Goal: Task Accomplishment & Management: Manage account settings

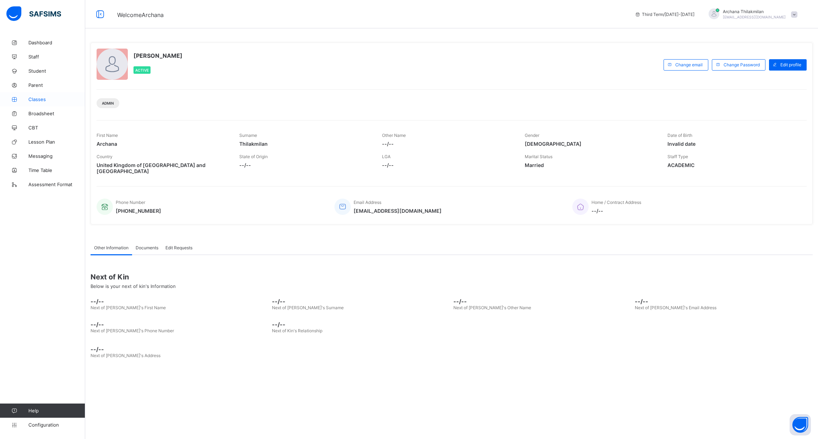
click at [31, 100] on span "Classes" at bounding box center [56, 100] width 57 height 6
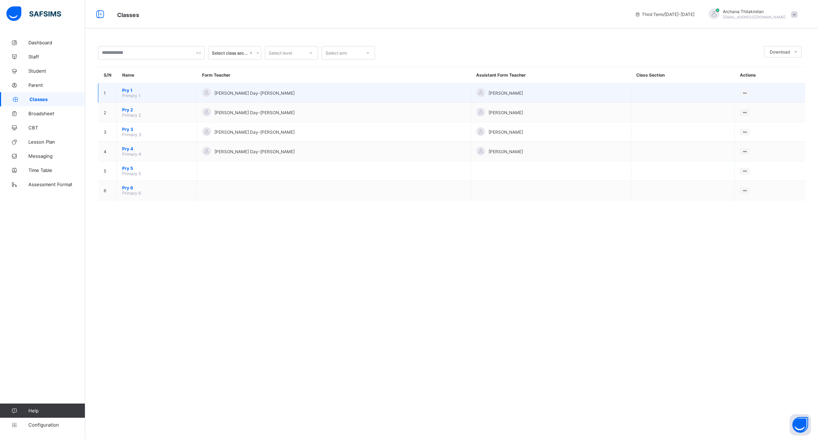
click at [126, 92] on span "Pry 1" at bounding box center [156, 90] width 69 height 5
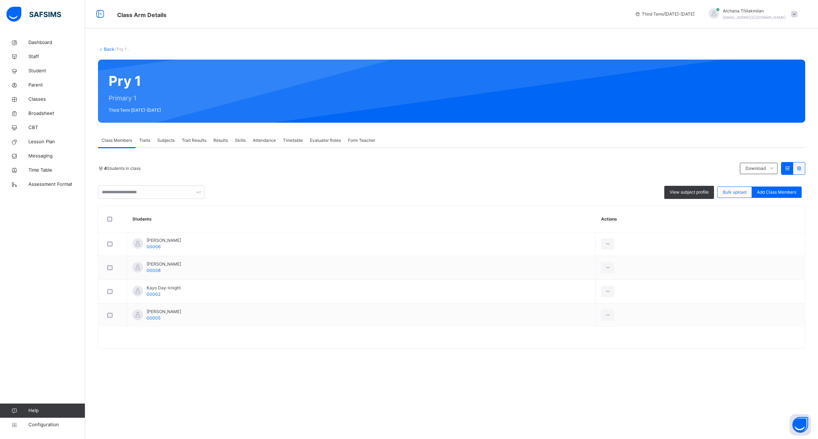
click at [193, 141] on span "Trait Results" at bounding box center [194, 140] width 24 height 6
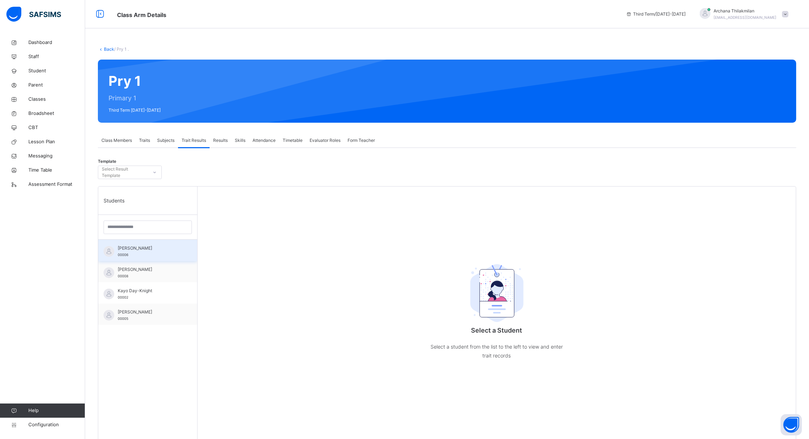
click at [157, 253] on div "[PERSON_NAME] 00006" at bounding box center [150, 251] width 64 height 13
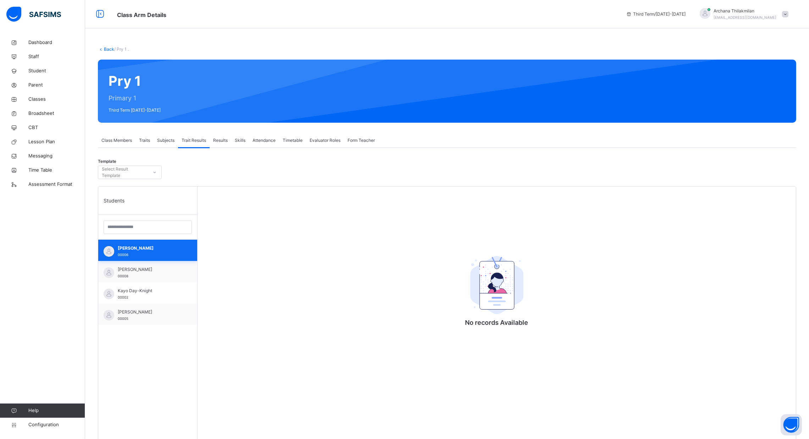
click at [157, 253] on div "[PERSON_NAME] 00006" at bounding box center [150, 251] width 64 height 13
click at [155, 176] on icon at bounding box center [155, 172] width 4 height 7
click at [161, 315] on div "[PERSON_NAME] 00005" at bounding box center [150, 315] width 64 height 13
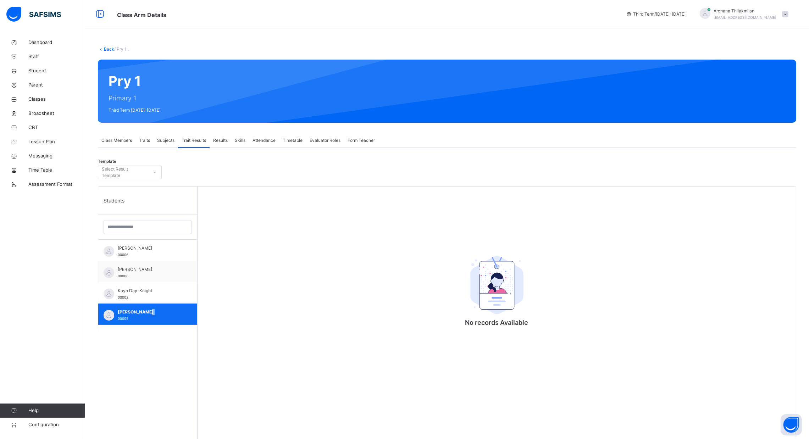
click at [161, 315] on div "[PERSON_NAME] 00005" at bounding box center [150, 315] width 64 height 13
click at [326, 140] on span "Evaluator Roles" at bounding box center [325, 140] width 31 height 6
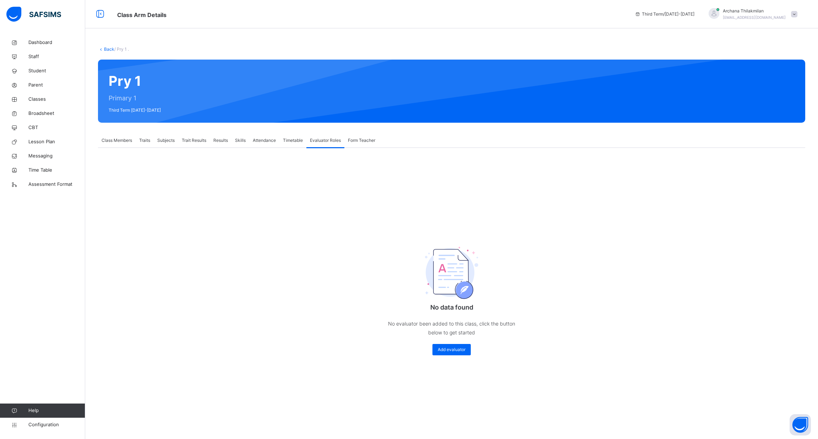
click at [109, 141] on span "Class Members" at bounding box center [116, 140] width 31 height 6
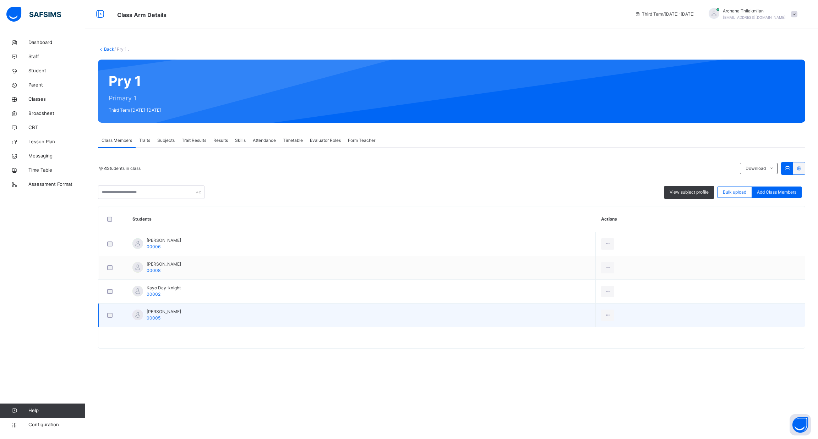
click at [107, 318] on div at bounding box center [113, 315] width 14 height 5
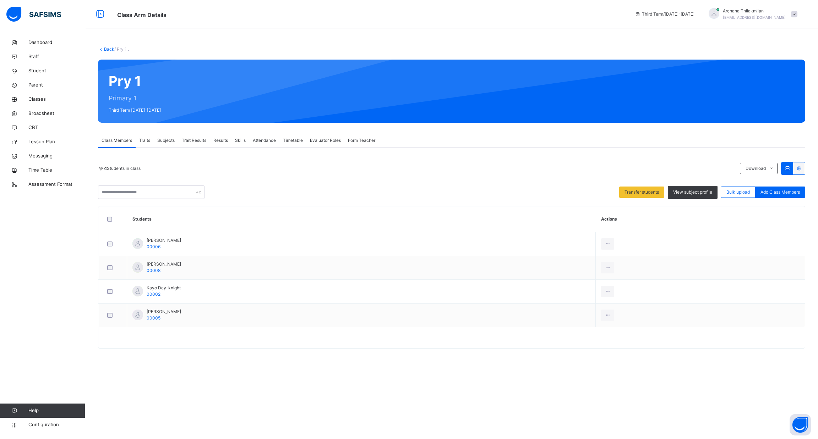
click at [193, 144] on div "Trait Results" at bounding box center [194, 140] width 32 height 14
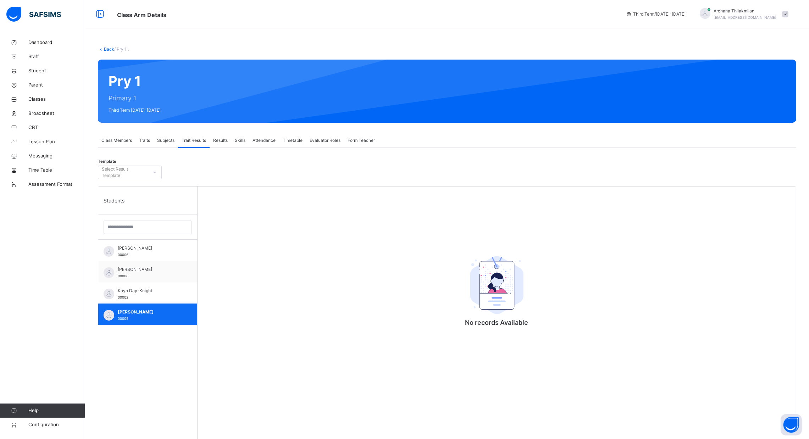
click at [160, 324] on div "[PERSON_NAME] 00005" at bounding box center [147, 314] width 99 height 21
click at [54, 425] on span "Configuration" at bounding box center [56, 425] width 56 height 7
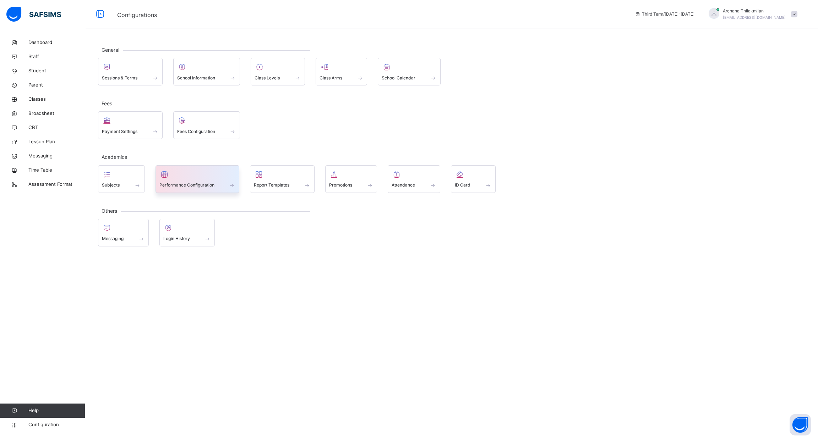
click at [227, 180] on span at bounding box center [197, 181] width 76 height 2
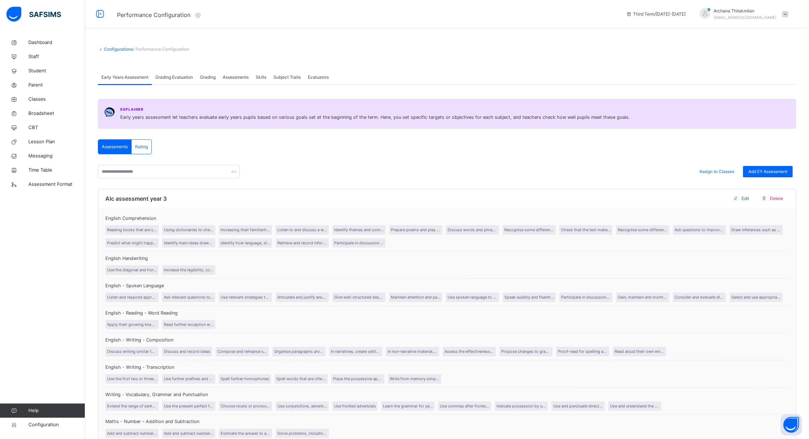
click at [161, 79] on span "Grading Evaluation" at bounding box center [174, 77] width 38 height 6
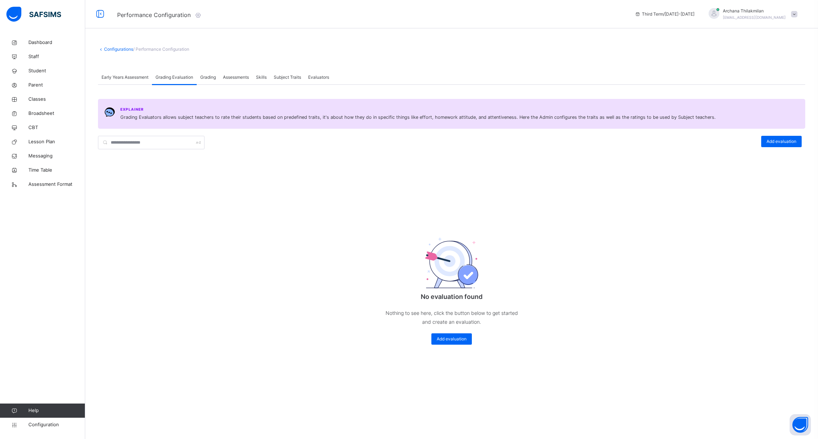
click at [221, 77] on div "Assessments" at bounding box center [235, 77] width 33 height 14
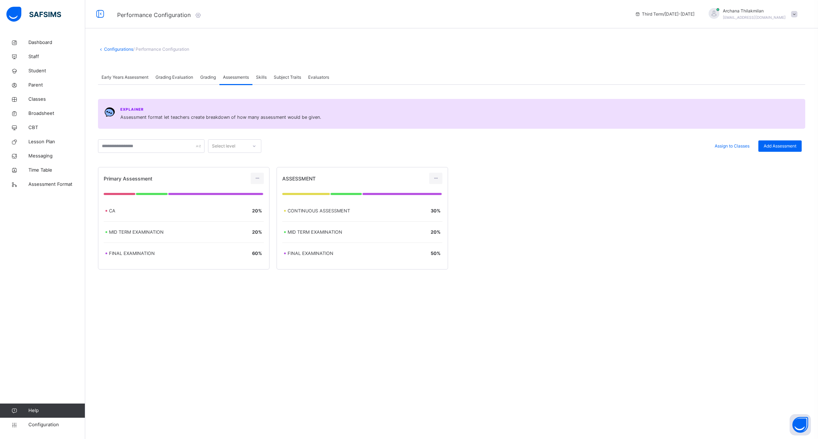
click at [267, 78] on span "Skills" at bounding box center [261, 77] width 11 height 6
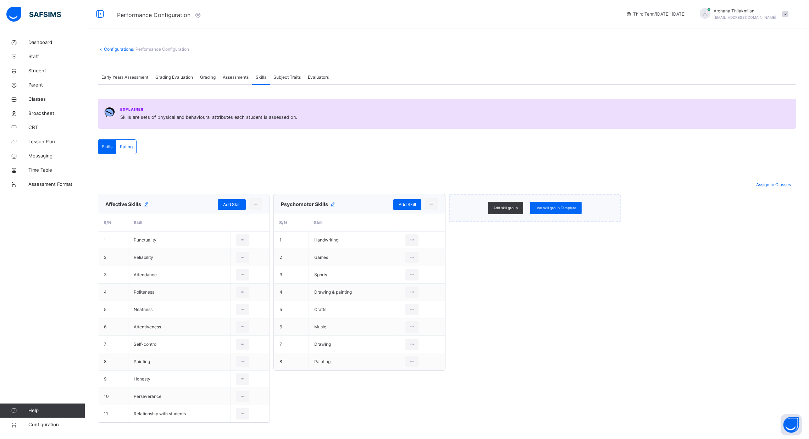
click at [291, 79] on span "Subject Traits" at bounding box center [287, 77] width 27 height 6
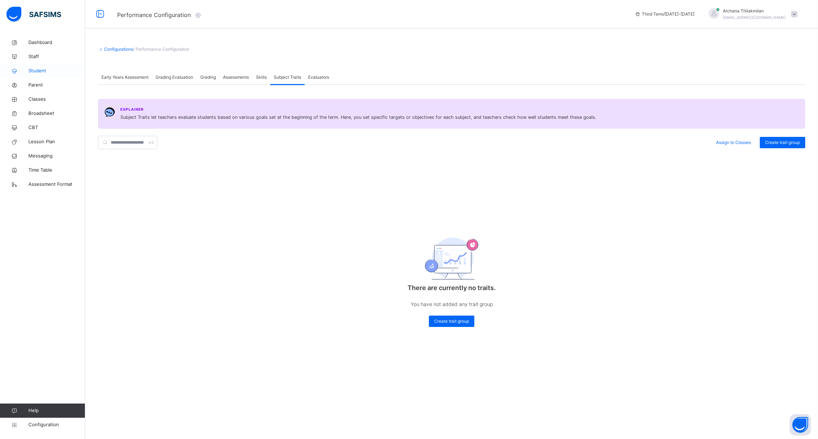
click at [40, 70] on span "Student" at bounding box center [56, 70] width 57 height 7
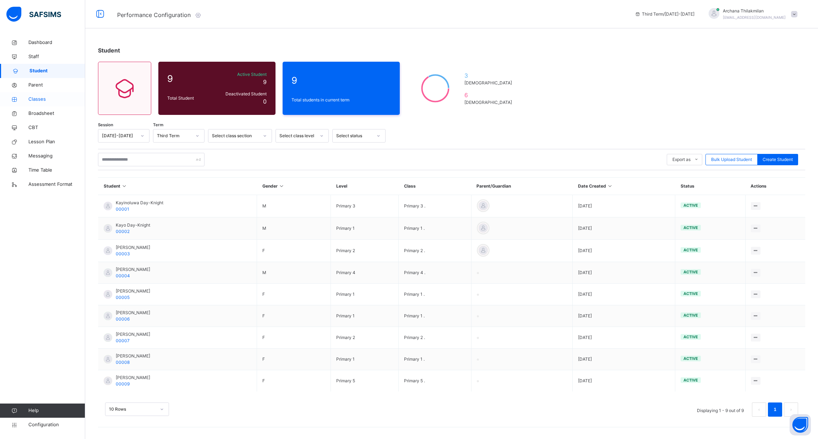
click at [45, 93] on link "Classes" at bounding box center [42, 99] width 85 height 14
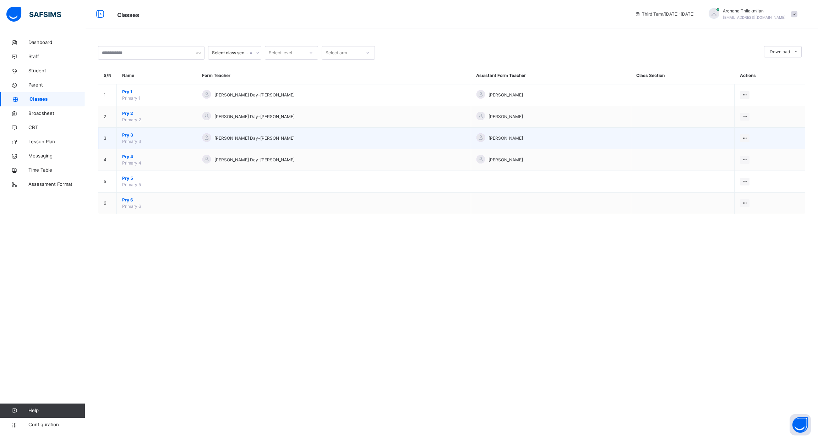
click at [152, 139] on td "Pry 3 Primary 3" at bounding box center [157, 139] width 80 height 22
click at [133, 141] on span "Primary 3" at bounding box center [131, 141] width 19 height 5
click at [159, 133] on span "Pry 3" at bounding box center [156, 135] width 69 height 6
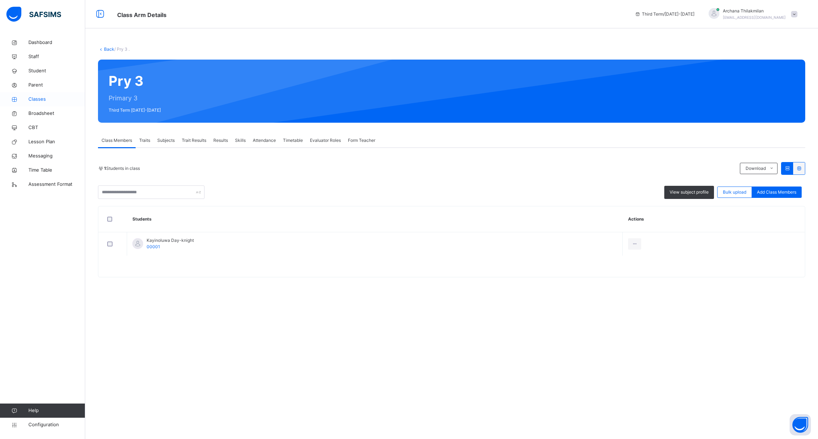
click at [45, 100] on span "Classes" at bounding box center [56, 99] width 57 height 7
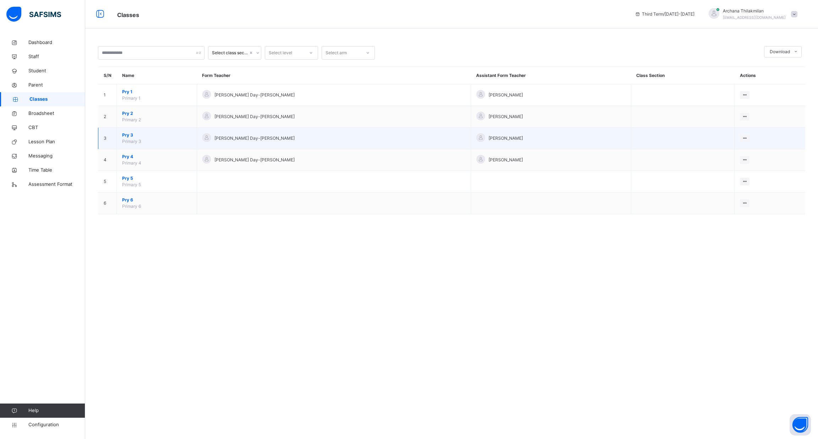
click at [136, 134] on span "Pry 3" at bounding box center [156, 135] width 69 height 6
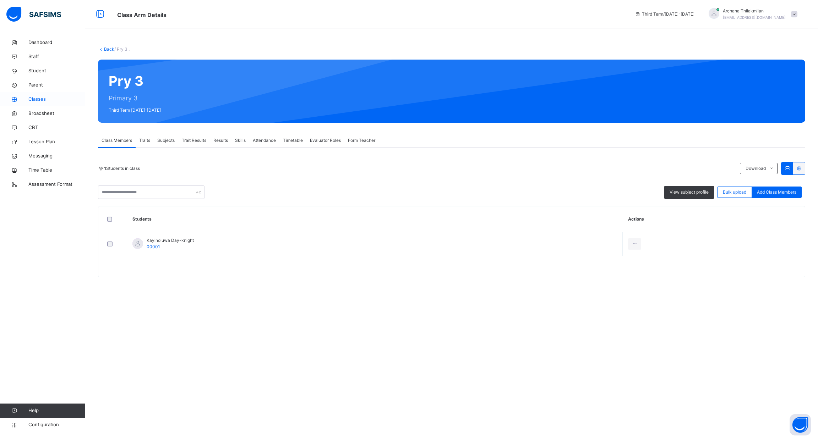
click at [43, 104] on link "Classes" at bounding box center [42, 99] width 85 height 14
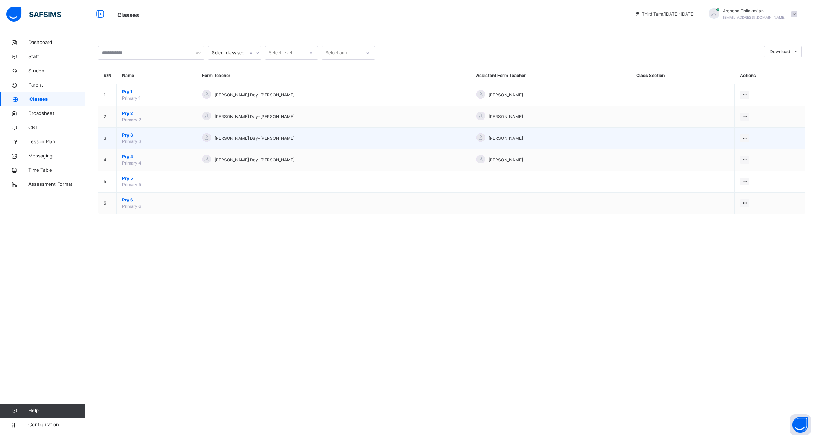
click at [128, 145] on td "Pry 3 Primary 3" at bounding box center [157, 139] width 80 height 22
click at [171, 138] on span "Pry 3" at bounding box center [156, 135] width 69 height 6
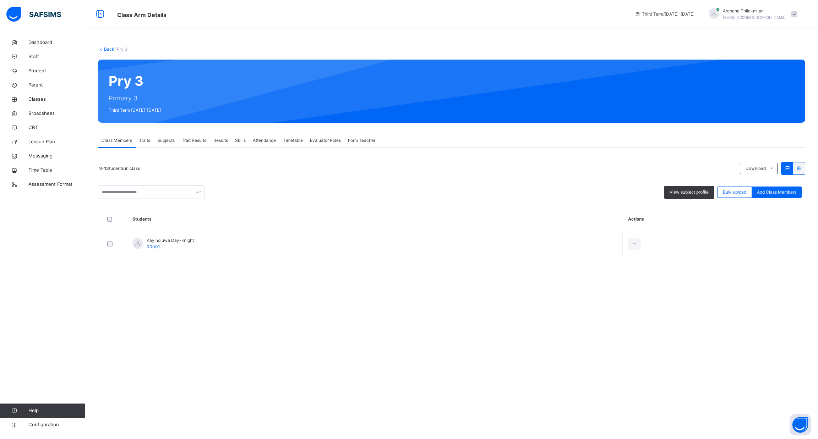
click at [144, 137] on span "Traits" at bounding box center [144, 140] width 11 height 6
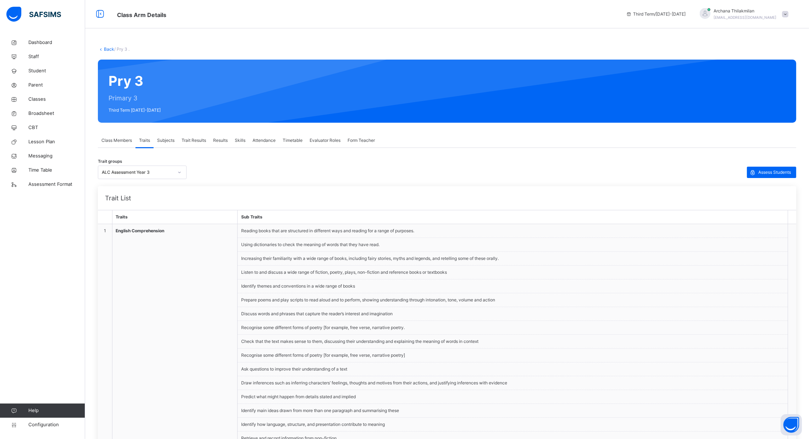
click at [117, 138] on span "Class Members" at bounding box center [116, 140] width 31 height 6
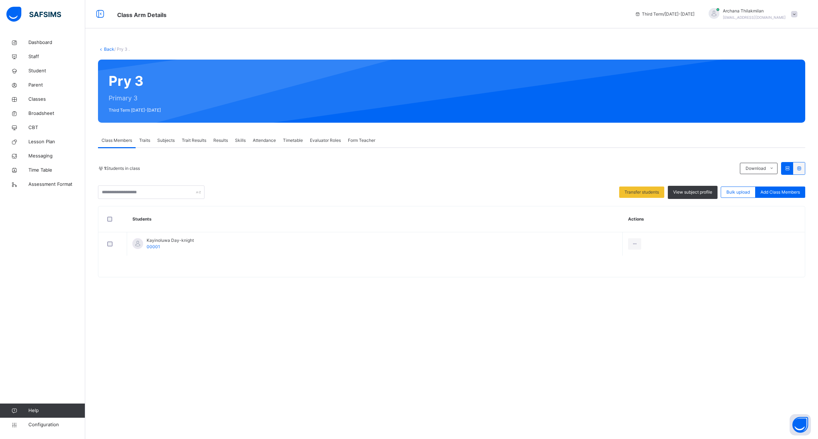
click at [145, 144] on div "Traits" at bounding box center [145, 140] width 18 height 14
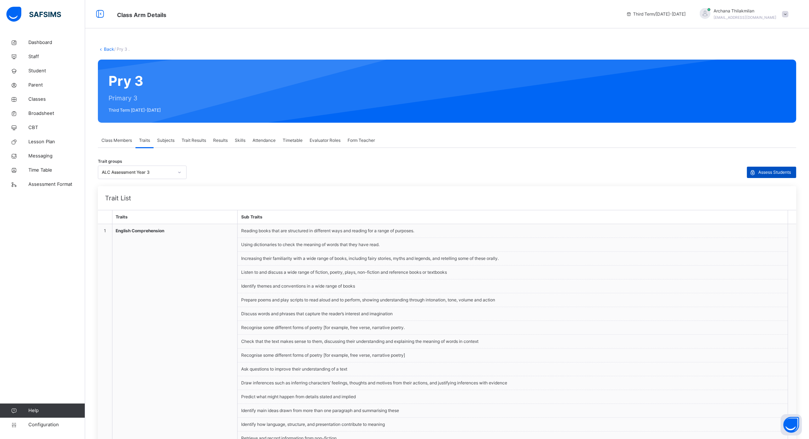
click at [789, 172] on span "Assess Students" at bounding box center [775, 172] width 33 height 6
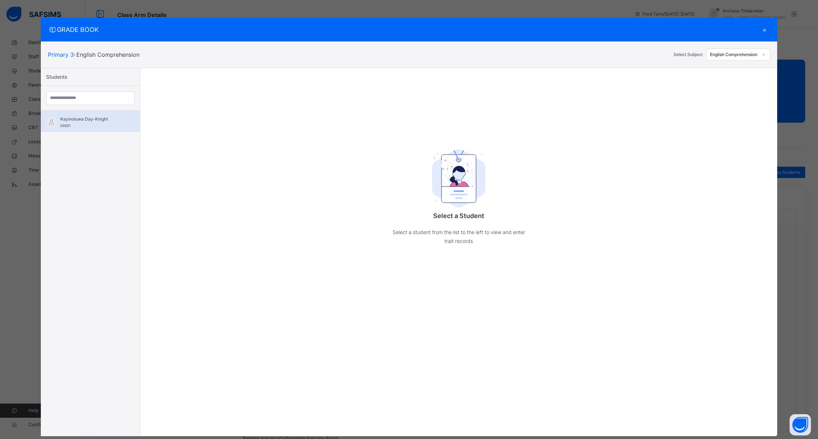
click at [93, 128] on div "Kayinoluwa Day-Knight 00001" at bounding box center [92, 122] width 64 height 13
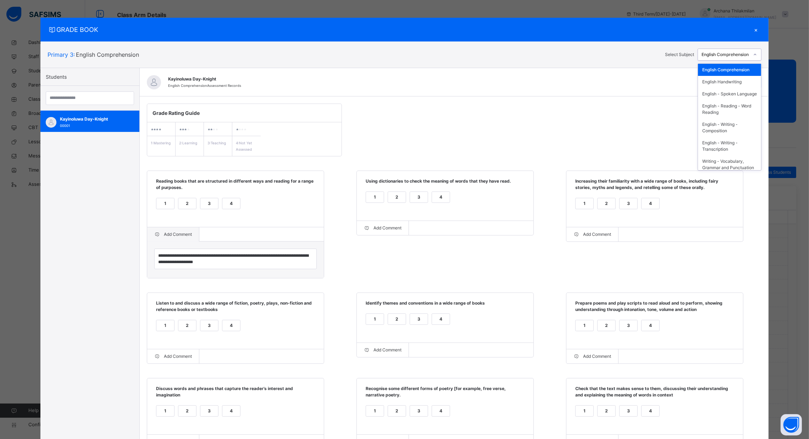
click at [723, 51] on div "English Comprehension" at bounding box center [726, 54] width 48 height 6
click at [713, 109] on div "Maths - Number – Number and Place value" at bounding box center [729, 100] width 63 height 18
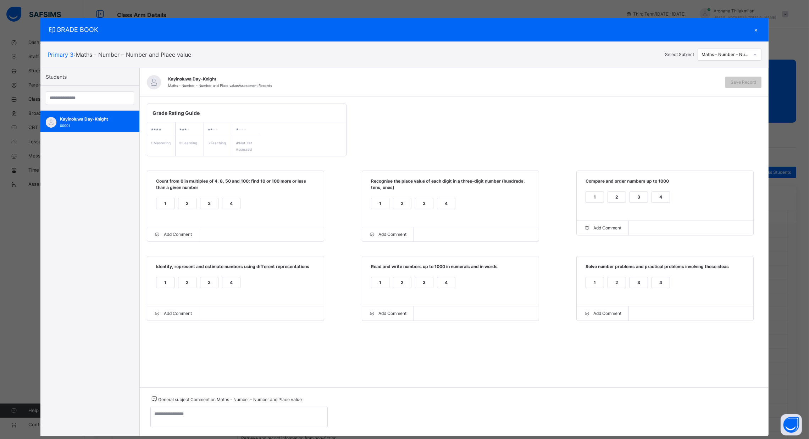
click at [229, 201] on div "4" at bounding box center [232, 203] width 18 height 11
click at [165, 207] on div "1" at bounding box center [166, 203] width 18 height 11
click at [751, 82] on span "Save Record" at bounding box center [744, 82] width 26 height 6
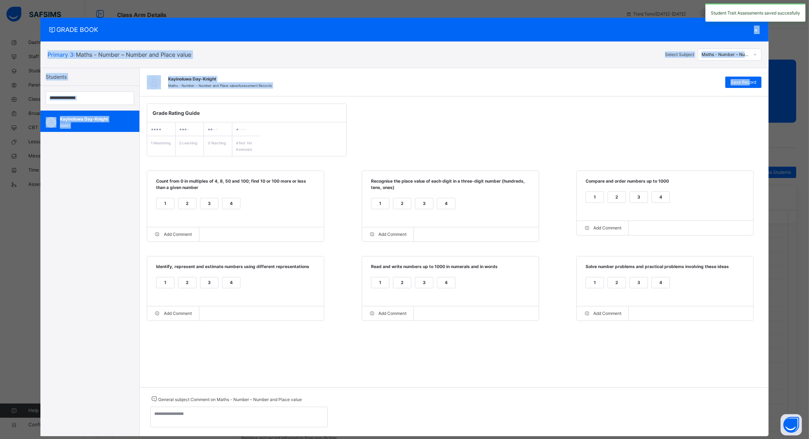
drag, startPoint x: 751, startPoint y: 82, endPoint x: 756, endPoint y: 33, distance: 49.2
click at [756, 33] on div "GRADE BOOK × Primary 3 : Maths - Number – Number and Place value Select Subject…" at bounding box center [404, 227] width 729 height 419
click at [756, 33] on div "×" at bounding box center [756, 30] width 11 height 10
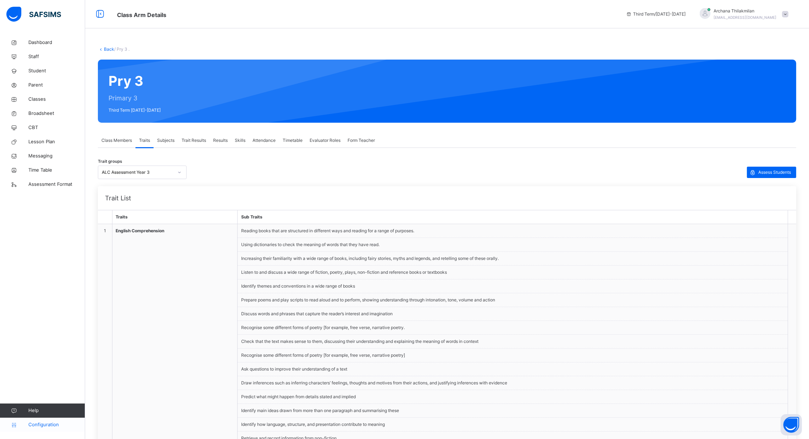
click at [46, 424] on span "Configuration" at bounding box center [56, 425] width 56 height 7
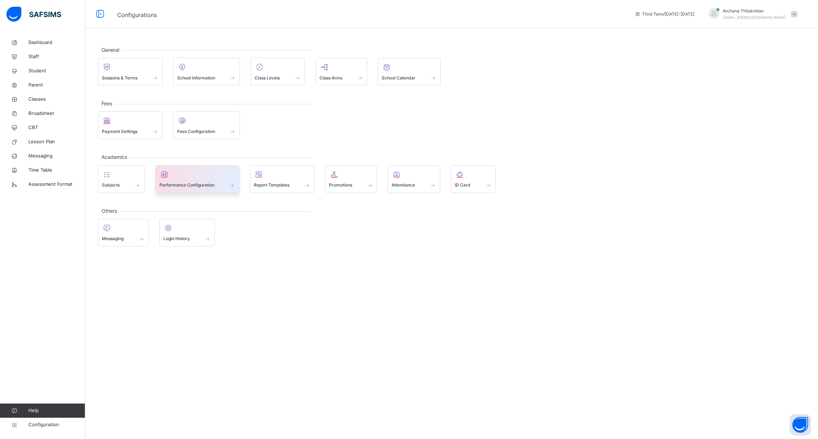
click at [194, 182] on span "Performance Configuration" at bounding box center [186, 185] width 55 height 6
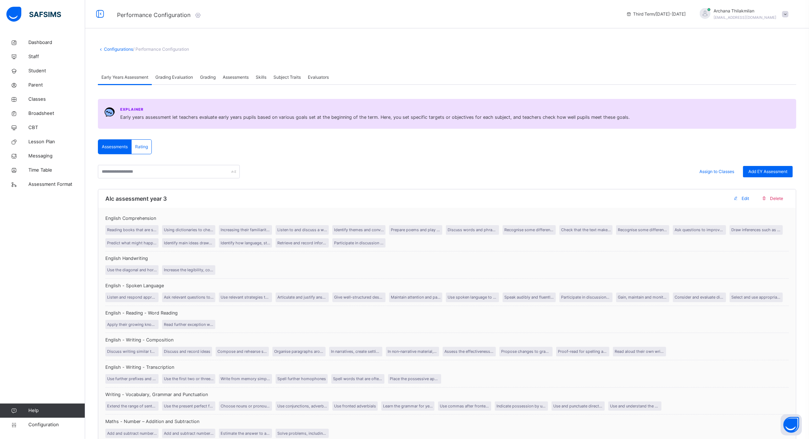
click at [237, 83] on div "Assessments" at bounding box center [235, 77] width 33 height 14
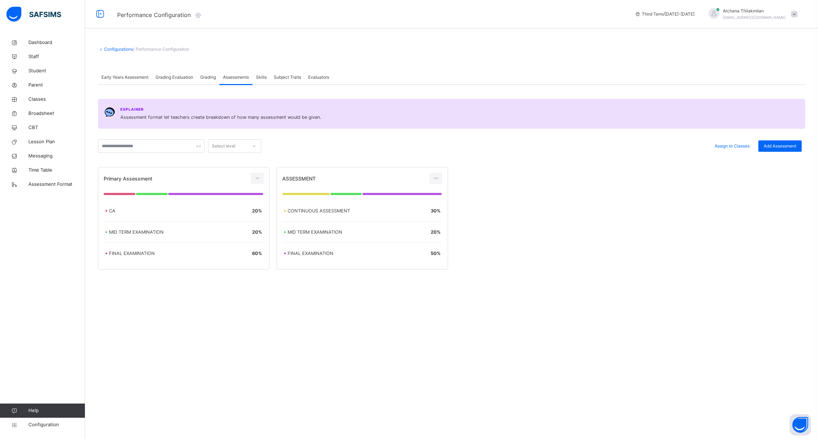
click at [207, 76] on span "Grading" at bounding box center [208, 77] width 16 height 6
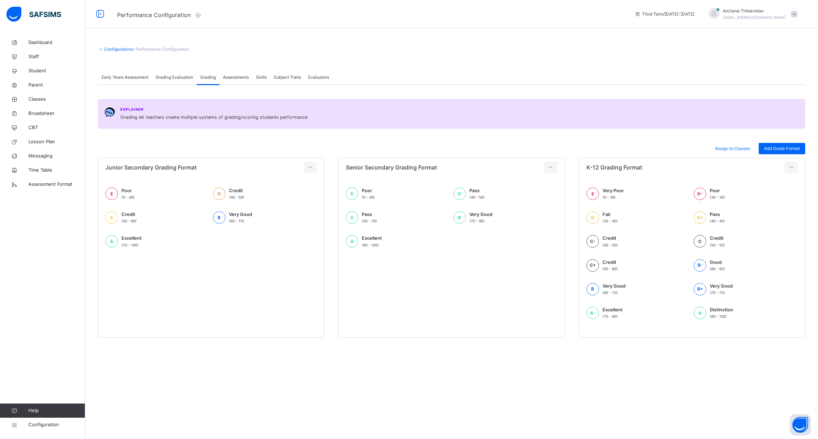
click at [261, 78] on span "Skills" at bounding box center [261, 77] width 11 height 6
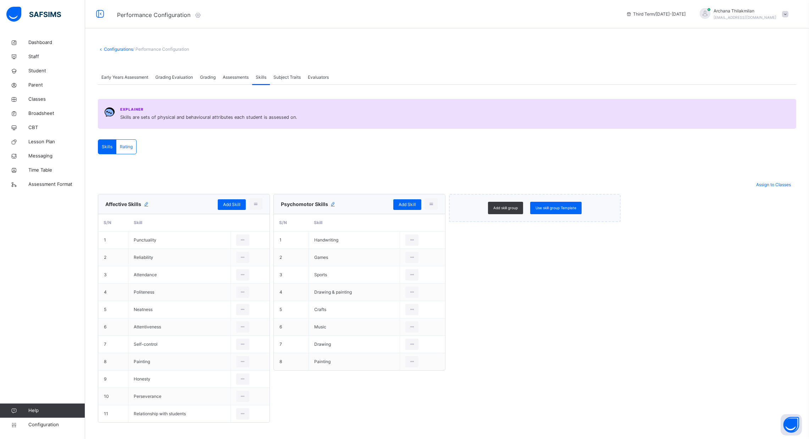
click at [287, 79] on span "Subject Traits" at bounding box center [287, 77] width 27 height 6
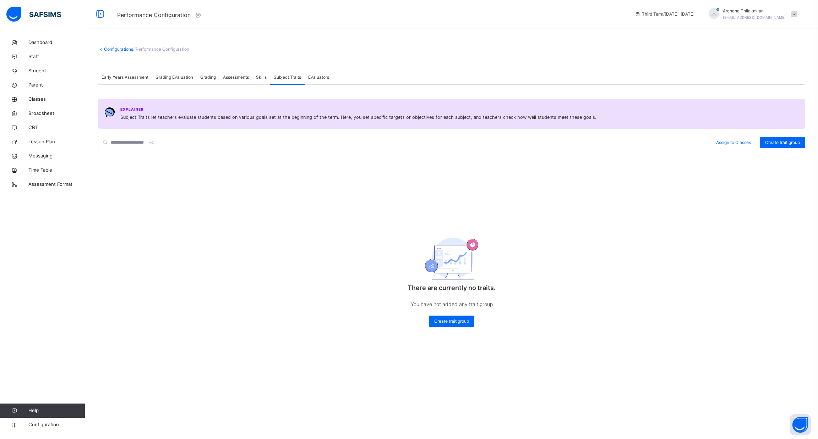
click at [319, 79] on span "Evaluators" at bounding box center [318, 77] width 21 height 6
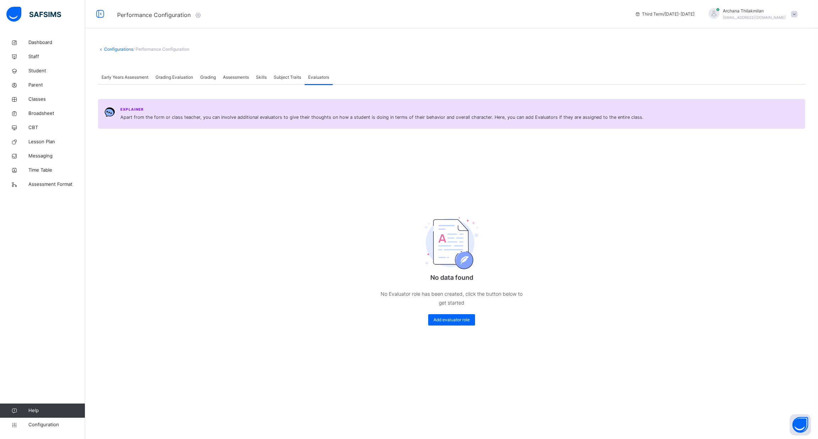
click at [176, 81] on div "Grading Evaluation" at bounding box center [174, 77] width 45 height 14
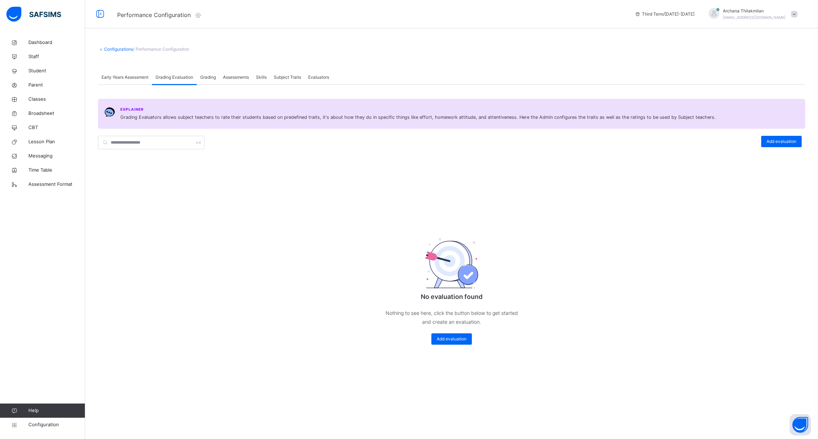
click at [144, 78] on span "Early Years Assessment" at bounding box center [124, 77] width 47 height 6
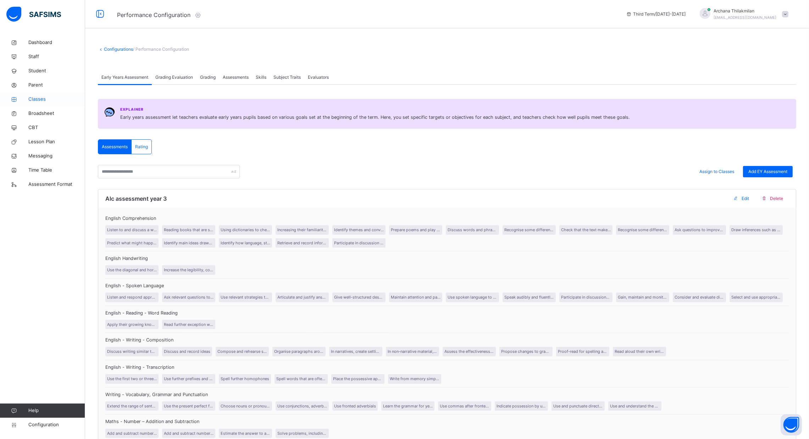
click at [42, 102] on span "Classes" at bounding box center [56, 99] width 57 height 7
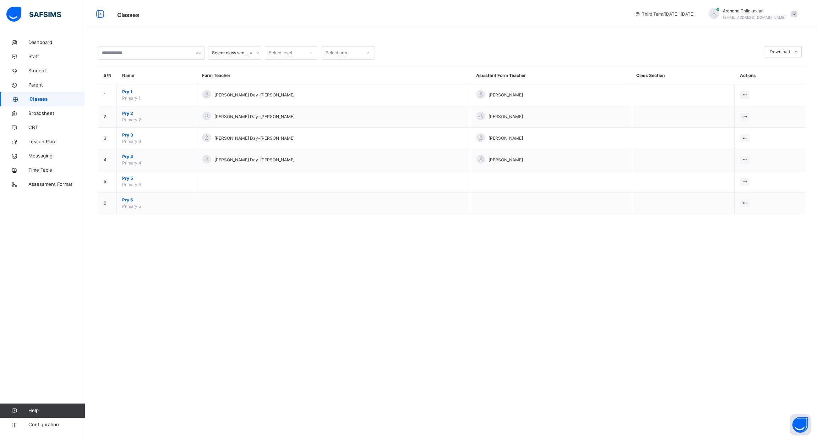
click at [776, 13] on span "[PERSON_NAME]" at bounding box center [754, 11] width 63 height 6
click at [48, 421] on link "Configuration" at bounding box center [42, 425] width 85 height 14
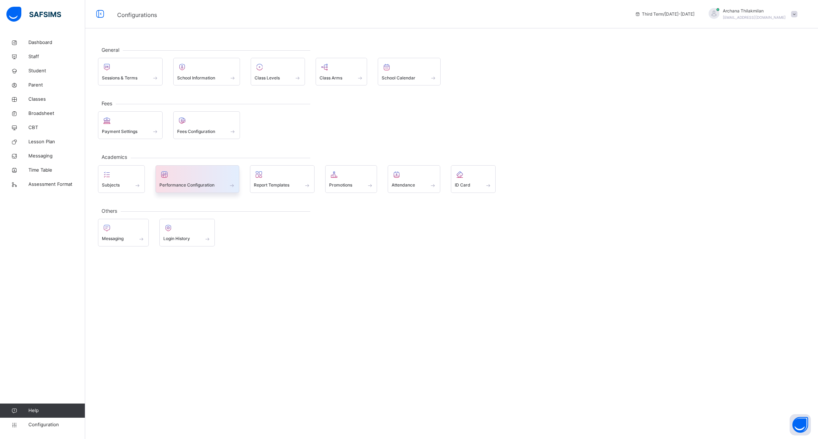
click at [193, 171] on div at bounding box center [197, 174] width 76 height 11
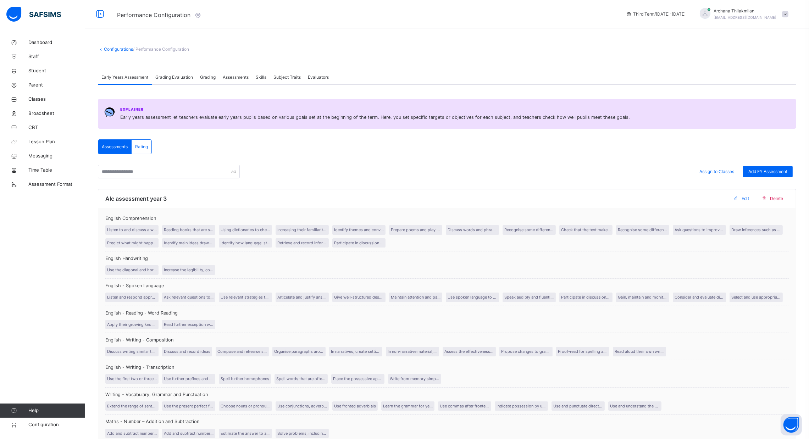
click at [293, 74] on span "Subject Traits" at bounding box center [287, 77] width 27 height 6
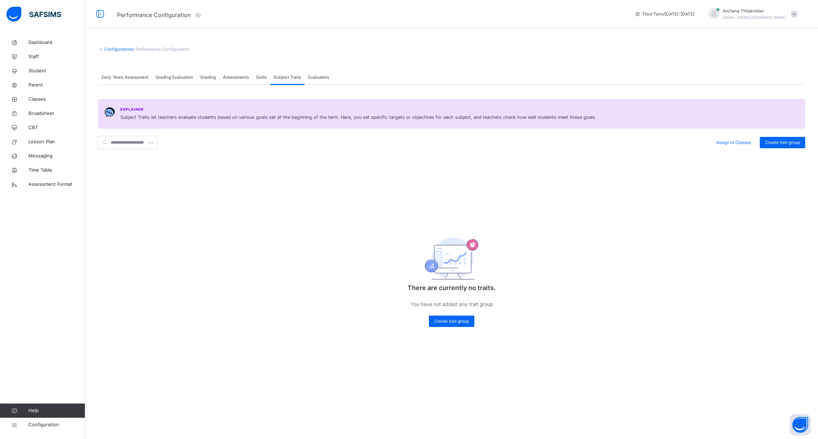
click at [264, 79] on span "Skills" at bounding box center [261, 77] width 11 height 6
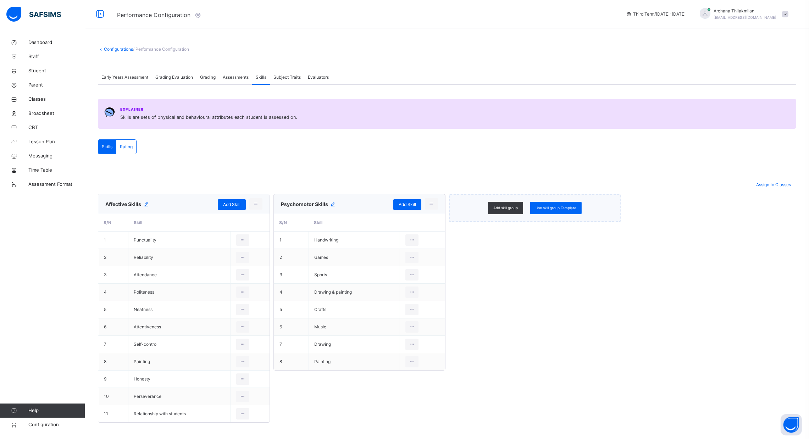
click at [237, 76] on span "Assessments" at bounding box center [236, 77] width 26 height 6
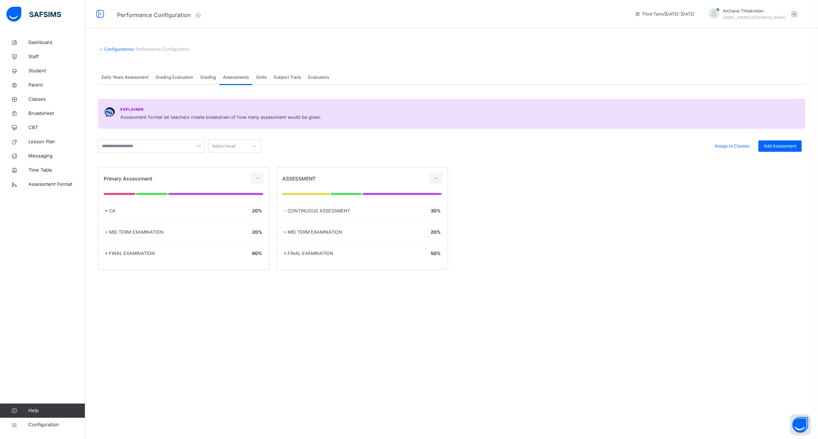
click at [206, 75] on span "Grading" at bounding box center [208, 77] width 16 height 6
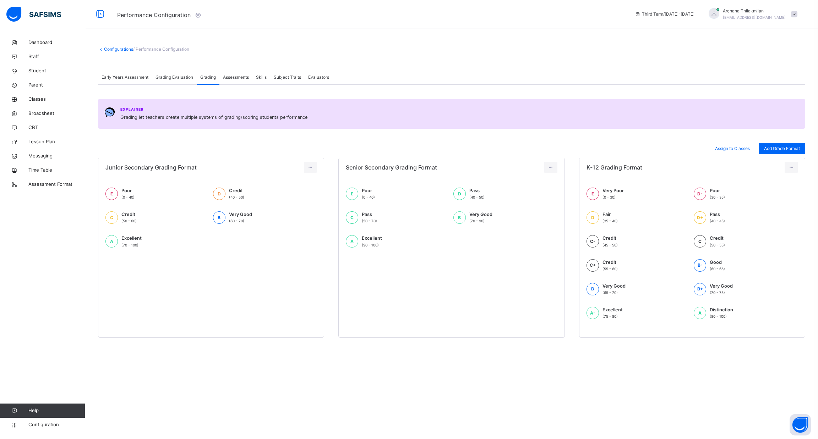
click at [176, 75] on span "Grading Evaluation" at bounding box center [174, 77] width 38 height 6
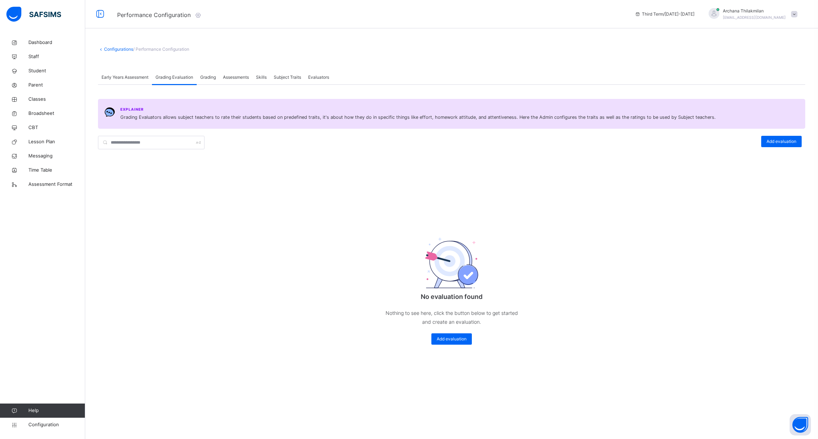
click at [138, 75] on span "Early Years Assessment" at bounding box center [124, 77] width 47 height 6
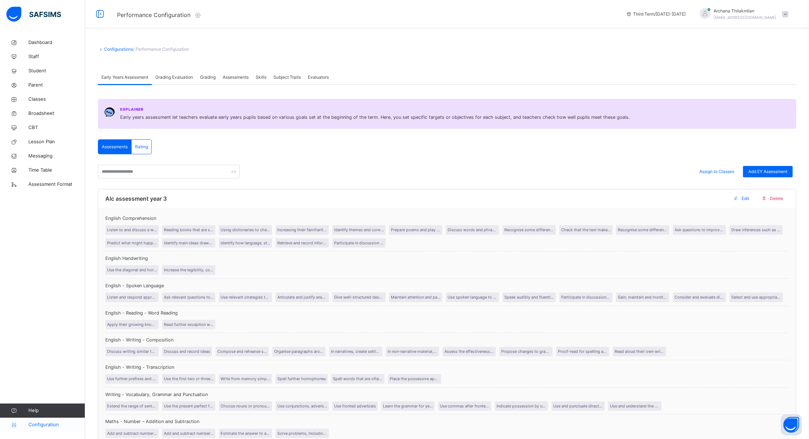
click at [50, 423] on span "Configuration" at bounding box center [56, 425] width 56 height 7
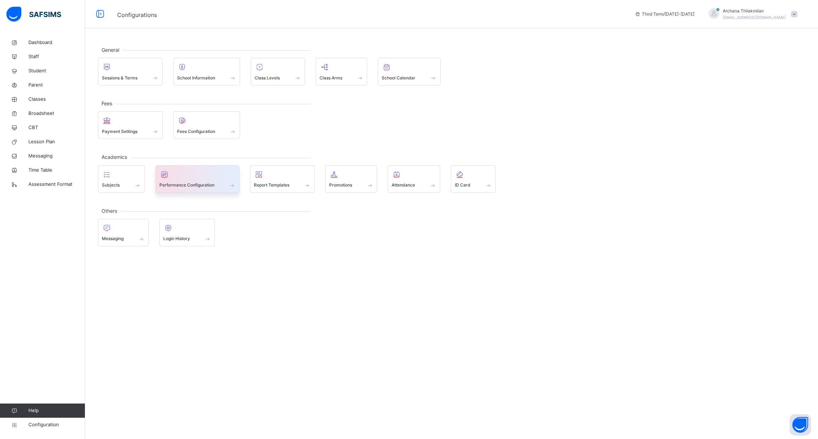
click at [185, 190] on div "Performance Configuration" at bounding box center [197, 179] width 84 height 28
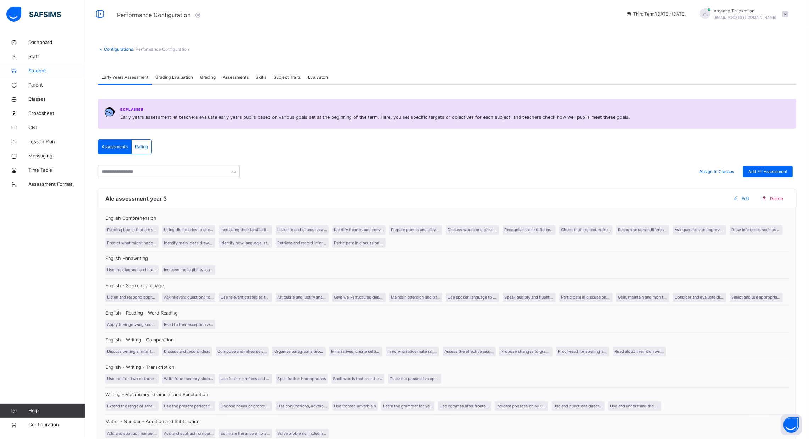
click at [38, 72] on span "Student" at bounding box center [56, 70] width 57 height 7
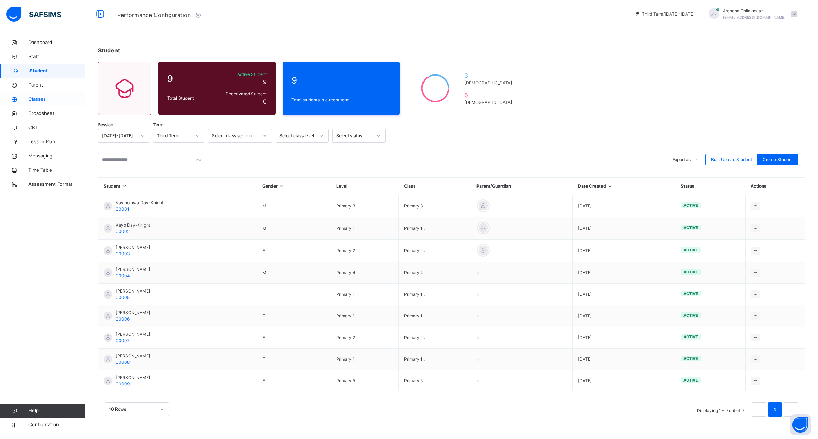
click at [38, 101] on span "Classes" at bounding box center [56, 99] width 57 height 7
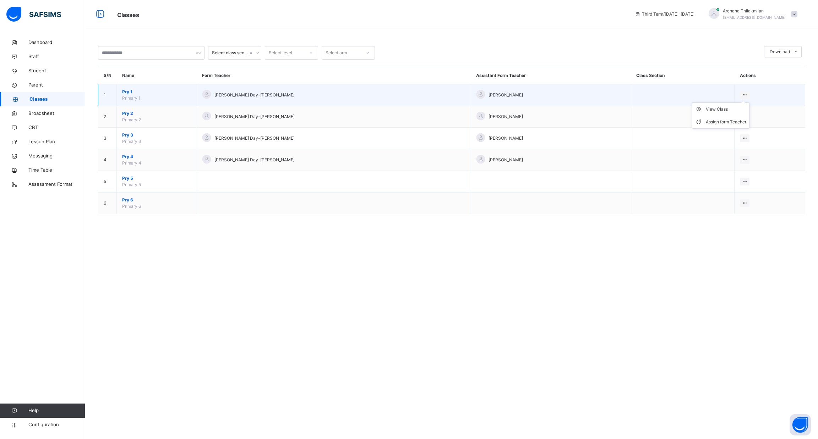
click at [741, 93] on icon at bounding box center [744, 94] width 6 height 5
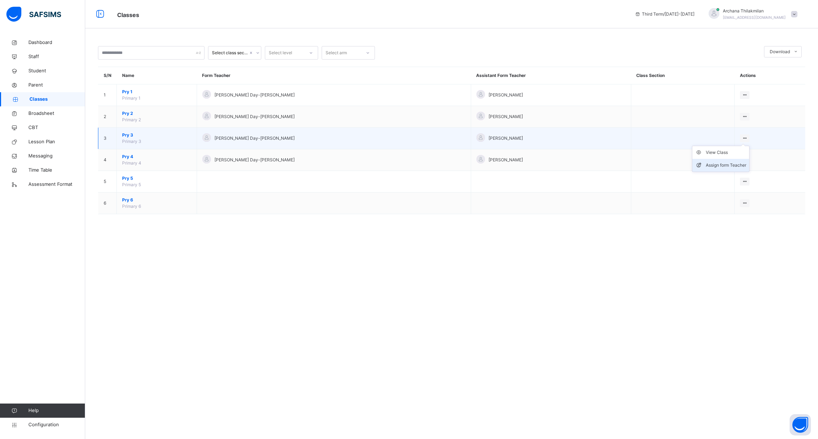
click at [716, 165] on div "Assign form Teacher" at bounding box center [725, 165] width 40 height 7
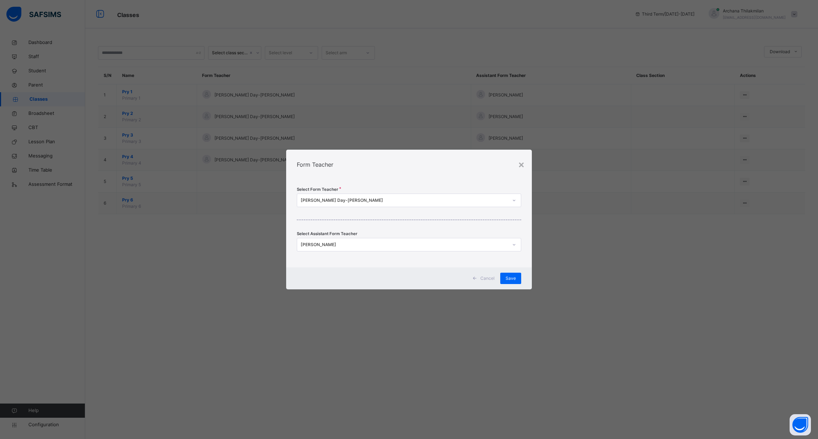
click at [507, 271] on div "Cancel Save" at bounding box center [408, 279] width 245 height 22
click at [518, 165] on div "×" at bounding box center [521, 164] width 7 height 15
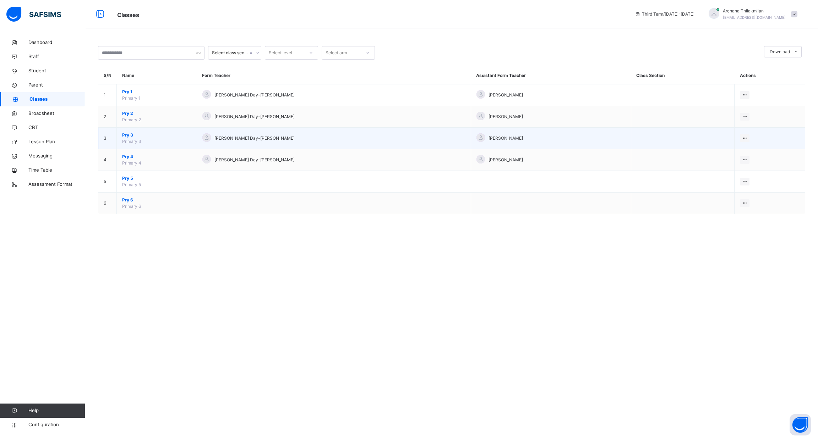
click at [145, 137] on span "Pry 3" at bounding box center [156, 135] width 69 height 6
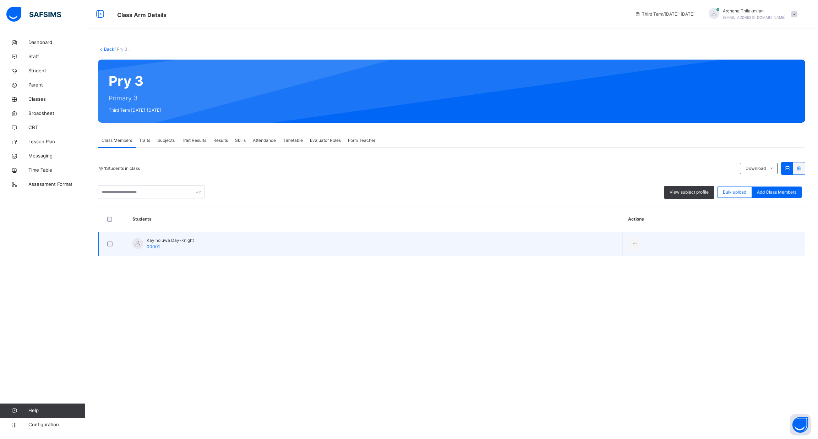
click at [110, 248] on div at bounding box center [112, 244] width 17 height 15
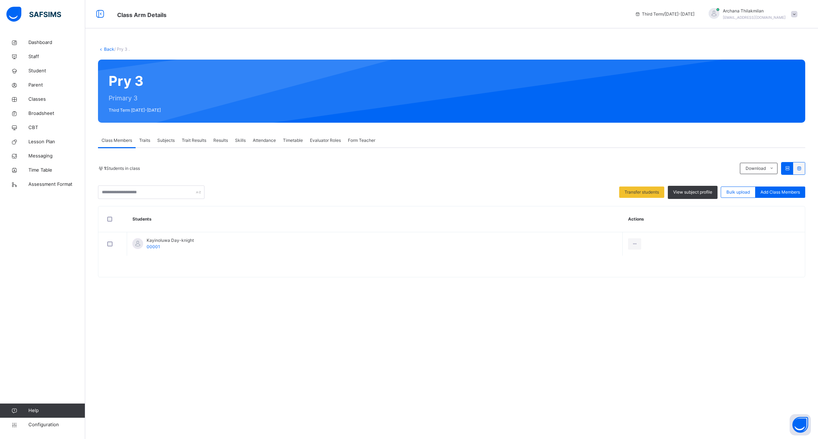
click at [146, 138] on span "Traits" at bounding box center [144, 140] width 11 height 6
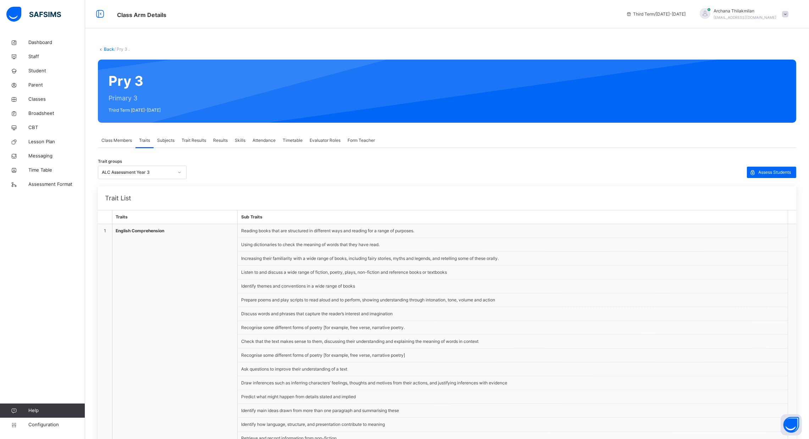
click at [173, 142] on span "Subjects" at bounding box center [165, 140] width 17 height 6
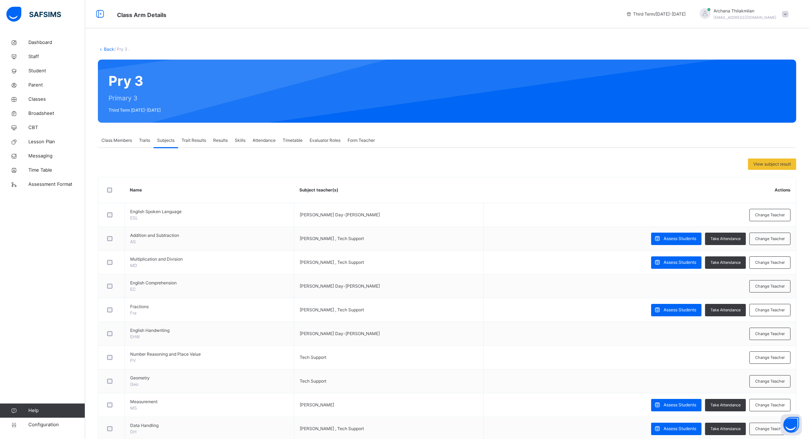
click at [192, 139] on span "Trait Results" at bounding box center [194, 140] width 24 height 6
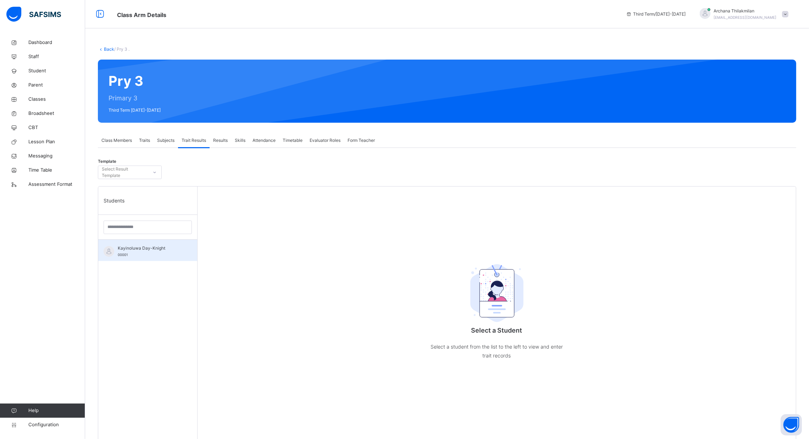
click at [148, 253] on div "Kayinoluwa Day-Knight 00001" at bounding box center [150, 251] width 64 height 13
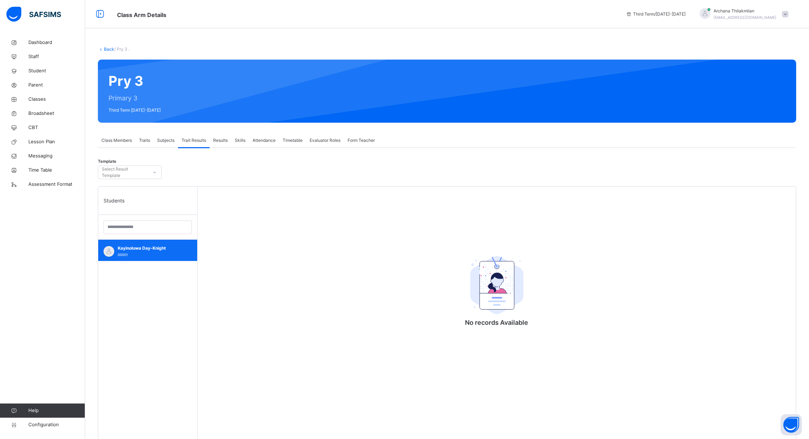
click at [148, 253] on div "Kayinoluwa Day-Knight 00001" at bounding box center [150, 251] width 64 height 13
click at [225, 138] on span "Results" at bounding box center [220, 140] width 15 height 6
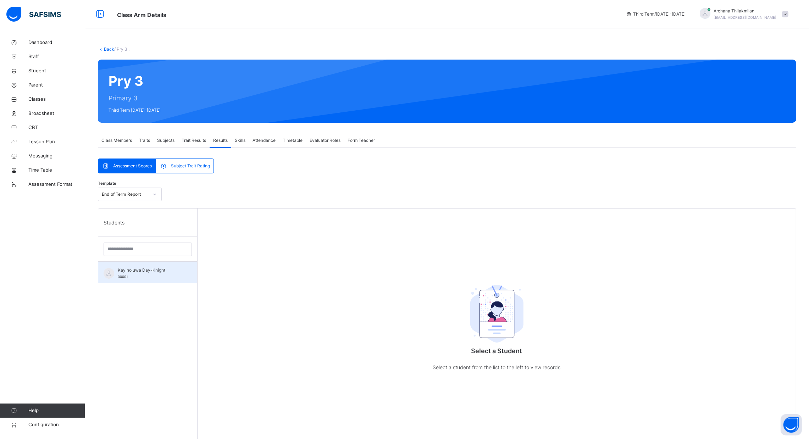
click at [152, 271] on span "Kayinoluwa Day-Knight" at bounding box center [150, 270] width 64 height 6
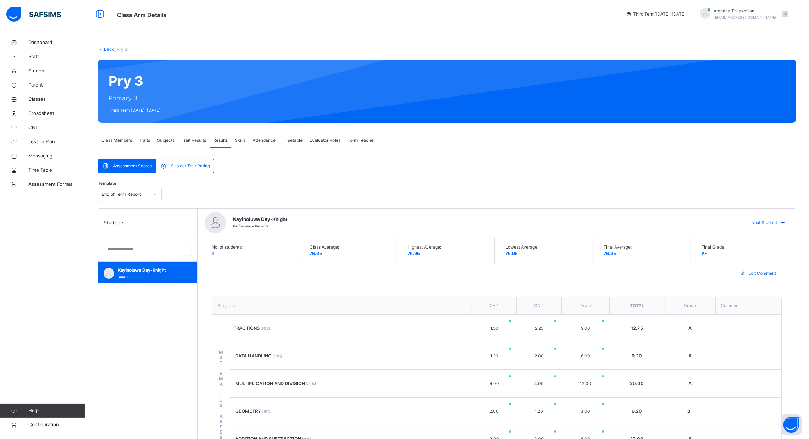
click at [243, 141] on span "Skills" at bounding box center [240, 140] width 11 height 6
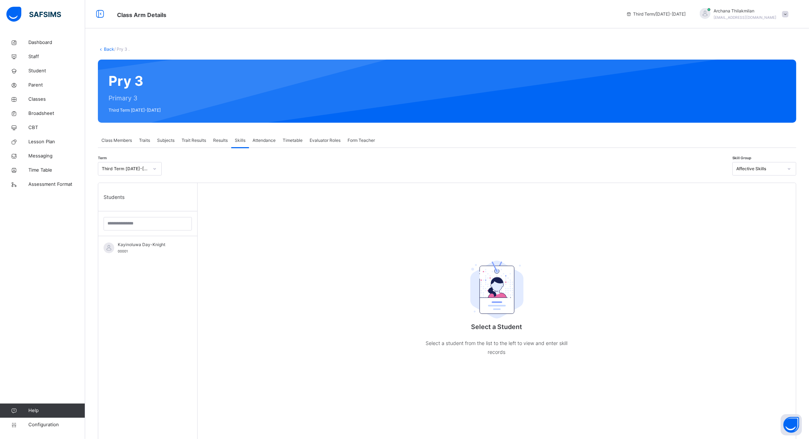
click at [145, 137] on span "Traits" at bounding box center [144, 140] width 11 height 6
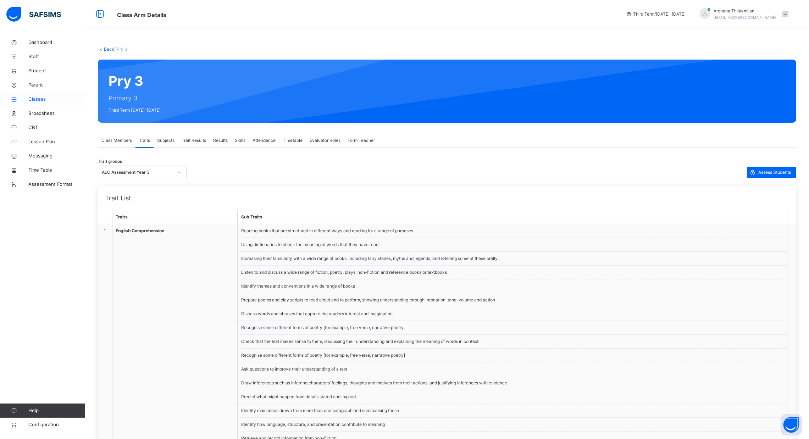
click at [42, 96] on span "Classes" at bounding box center [56, 99] width 57 height 7
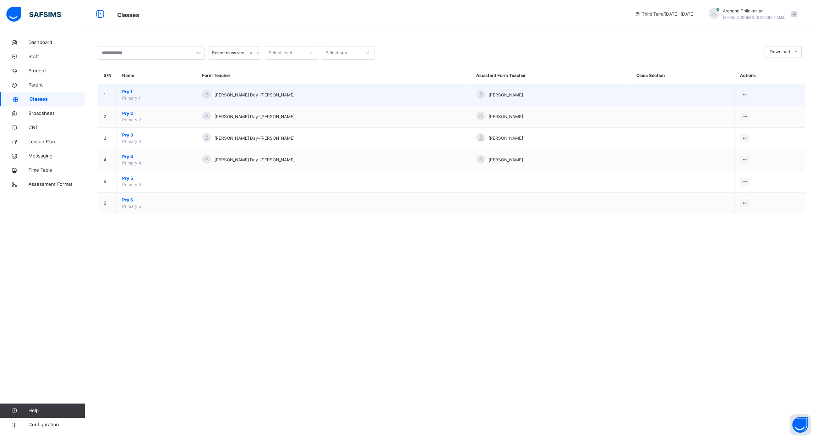
click at [125, 93] on span "Pry 1" at bounding box center [156, 92] width 69 height 6
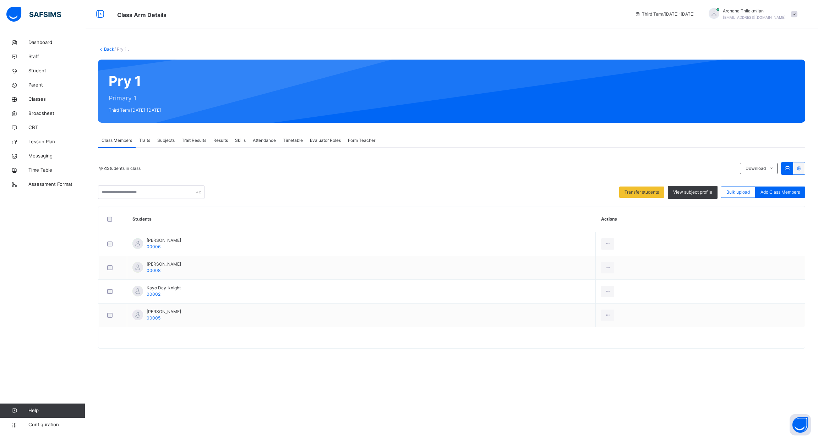
click at [147, 139] on span "Traits" at bounding box center [144, 140] width 11 height 6
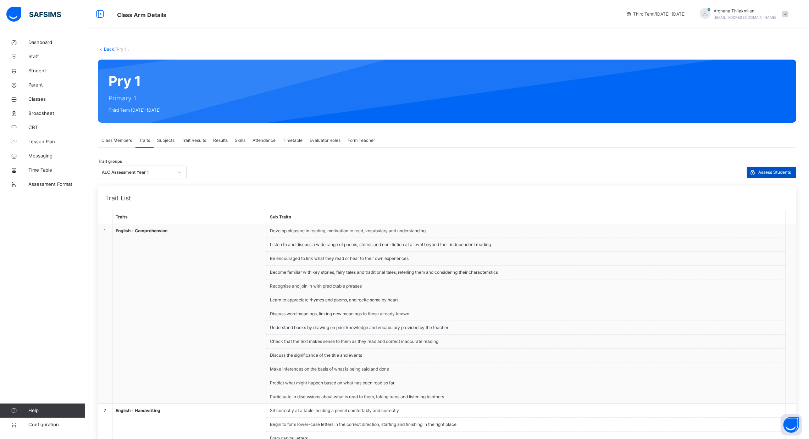
click at [790, 176] on div "Assess Students" at bounding box center [771, 172] width 49 height 11
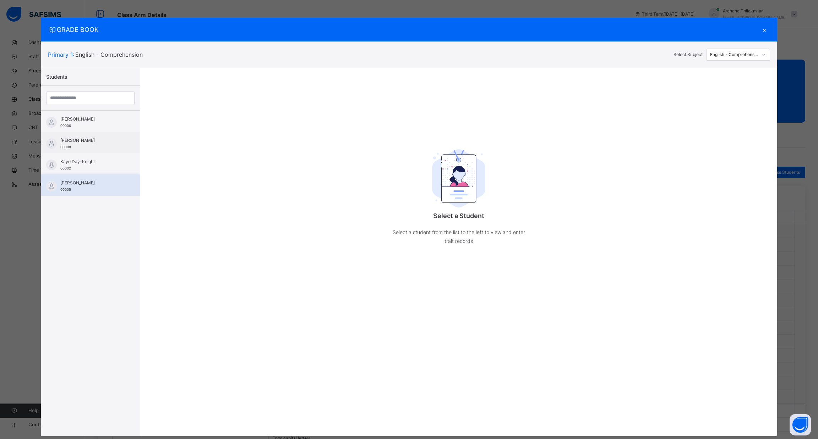
click at [95, 184] on span "[PERSON_NAME]" at bounding box center [92, 183] width 64 height 6
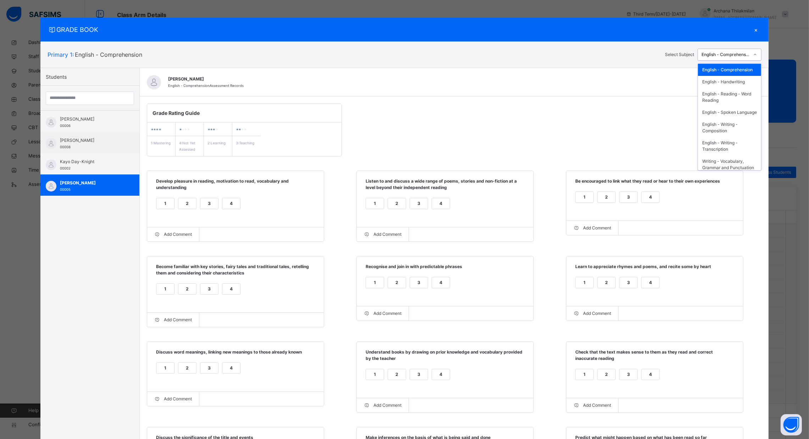
click at [752, 54] on div at bounding box center [755, 55] width 11 height 10
click at [737, 124] on div "Measurement" at bounding box center [729, 127] width 63 height 12
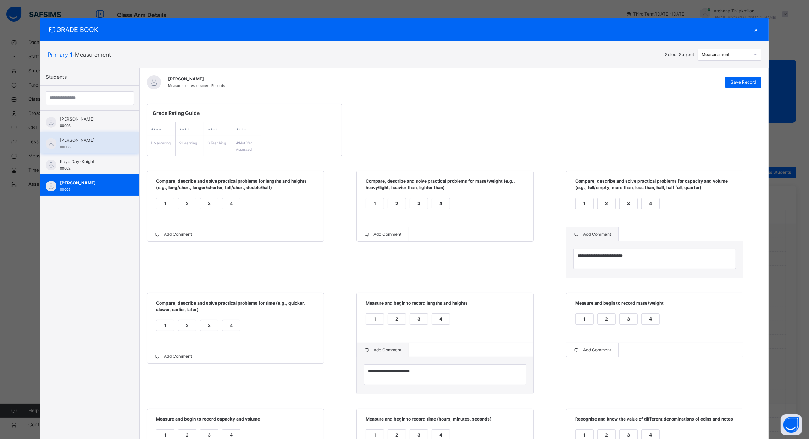
click at [78, 141] on span "[PERSON_NAME]" at bounding box center [92, 140] width 64 height 6
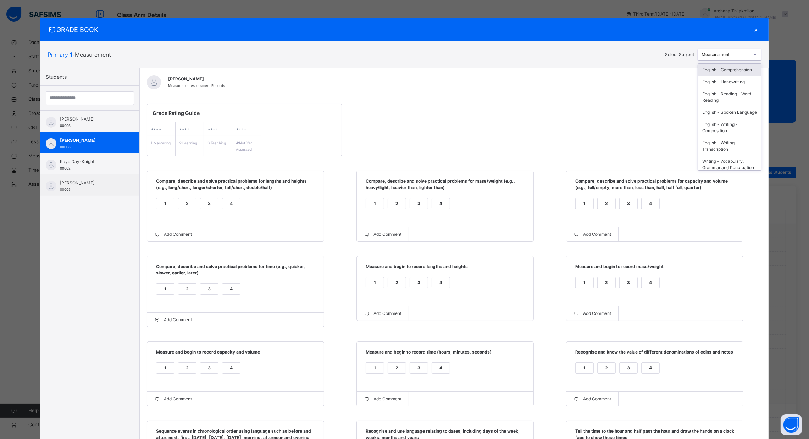
click at [745, 55] on div "Measurement" at bounding box center [726, 54] width 48 height 6
click at [724, 103] on div "Number - Number and Place Value" at bounding box center [729, 93] width 63 height 18
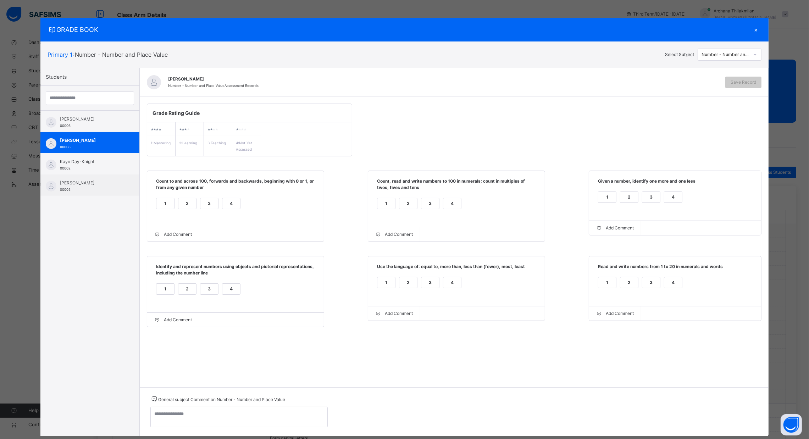
click at [184, 203] on div "2" at bounding box center [188, 203] width 18 height 11
click at [429, 204] on div "3" at bounding box center [431, 203] width 18 height 11
click at [633, 197] on div "2" at bounding box center [630, 197] width 18 height 11
click at [161, 286] on div "1" at bounding box center [166, 289] width 18 height 11
click at [386, 286] on div "1" at bounding box center [387, 283] width 18 height 11
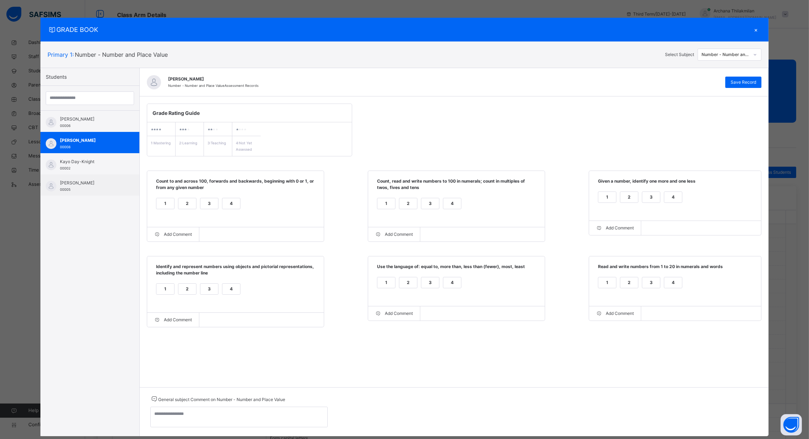
click at [632, 284] on div "2" at bounding box center [630, 283] width 18 height 11
click at [742, 79] on span "Save Record" at bounding box center [744, 82] width 26 height 6
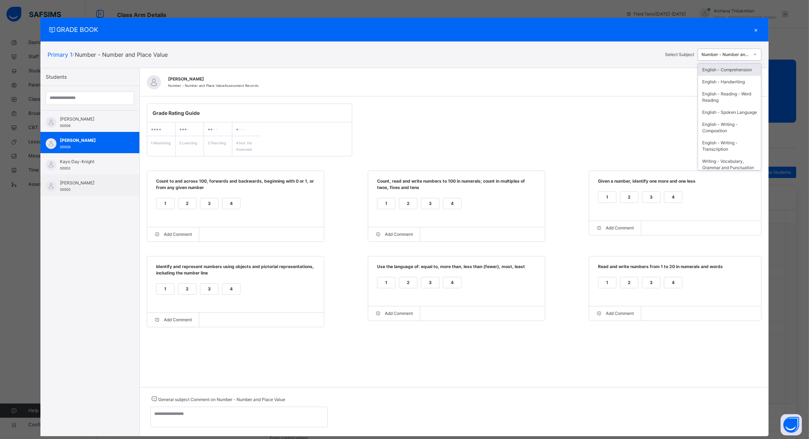
click at [735, 55] on div "Number - Number and Place Value" at bounding box center [726, 54] width 48 height 6
click at [762, 135] on div "English - Comprehension English - Handwriting English - Reading - Word Reading …" at bounding box center [730, 117] width 64 height 107
click at [738, 92] on div "Number - +,x,- & /" at bounding box center [729, 97] width 63 height 12
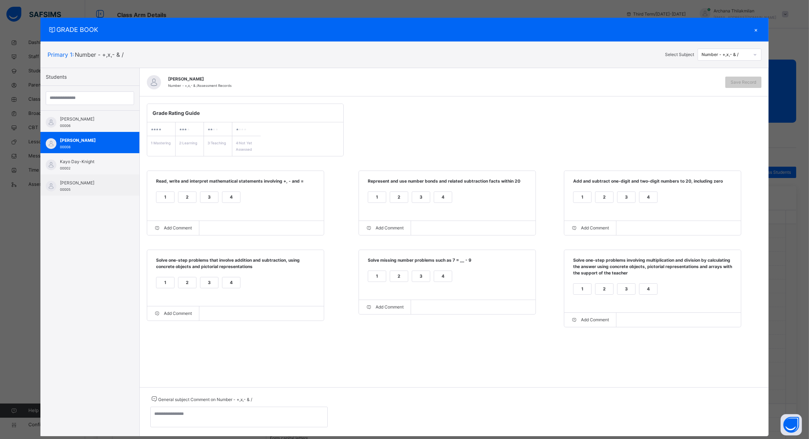
click at [160, 202] on div "1" at bounding box center [166, 197] width 18 height 11
click at [163, 280] on div "1" at bounding box center [166, 283] width 18 height 11
click at [440, 199] on div "4" at bounding box center [443, 197] width 18 height 11
click at [446, 280] on div "4" at bounding box center [443, 276] width 18 height 11
click at [602, 201] on div "2" at bounding box center [605, 197] width 18 height 11
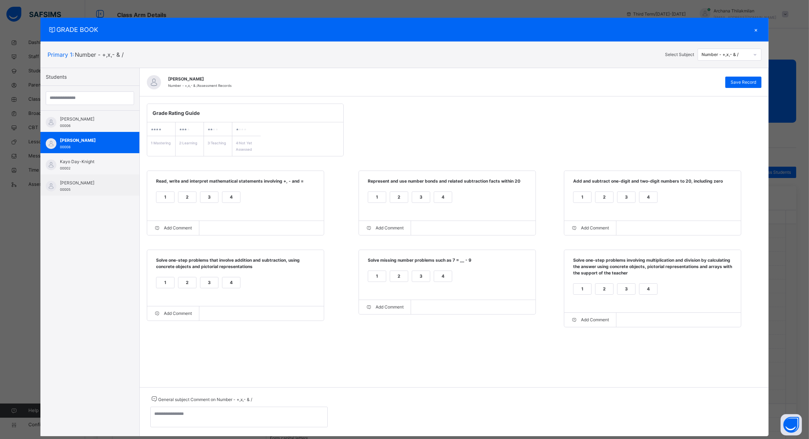
click at [655, 290] on div "4" at bounding box center [649, 289] width 18 height 11
click at [745, 83] on span "Save Record" at bounding box center [744, 82] width 26 height 6
click at [756, 30] on div "×" at bounding box center [756, 30] width 11 height 10
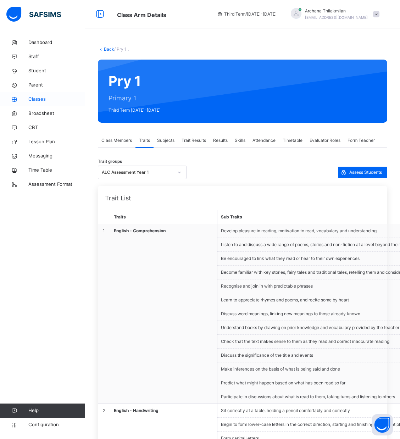
click at [40, 100] on span "Classes" at bounding box center [56, 99] width 57 height 7
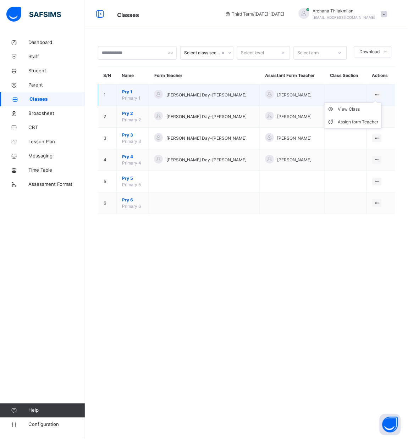
click at [375, 92] on icon at bounding box center [377, 94] width 6 height 5
drag, startPoint x: 377, startPoint y: 98, endPoint x: 346, endPoint y: 110, distance: 32.5
click at [346, 110] on ul "View Class Assign form Teacher" at bounding box center [352, 116] width 57 height 26
click at [346, 110] on div "View Class" at bounding box center [358, 109] width 40 height 7
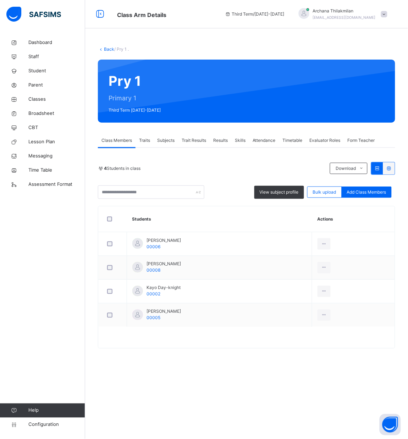
click at [225, 139] on span "Results" at bounding box center [220, 140] width 15 height 6
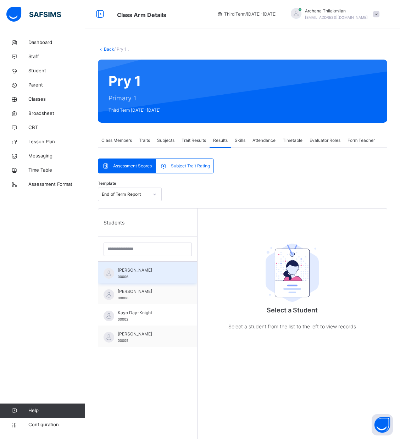
click at [115, 275] on div "[PERSON_NAME] 00006" at bounding box center [147, 272] width 99 height 21
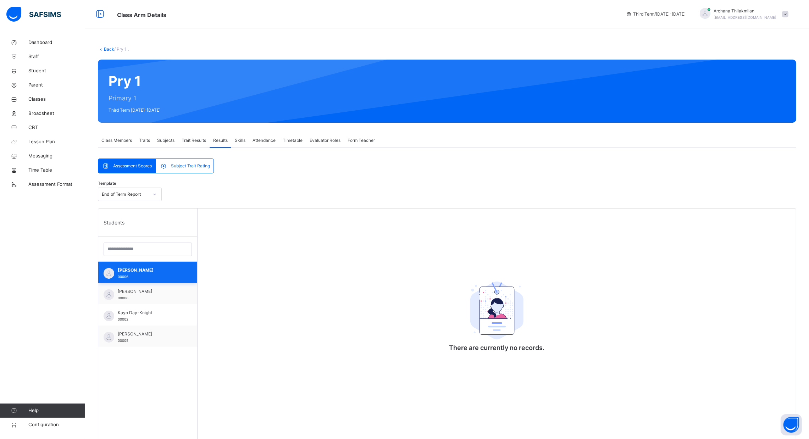
click at [150, 273] on span "[PERSON_NAME]" at bounding box center [150, 270] width 64 height 6
click at [166, 143] on span "Subjects" at bounding box center [165, 140] width 17 height 6
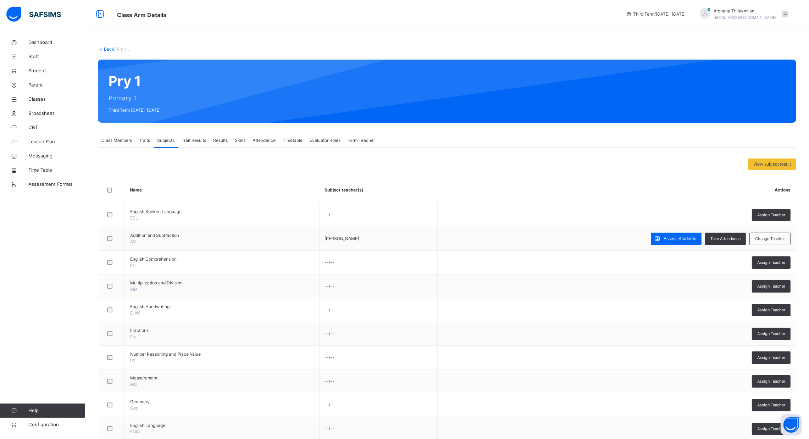
click at [145, 141] on span "Traits" at bounding box center [144, 140] width 11 height 6
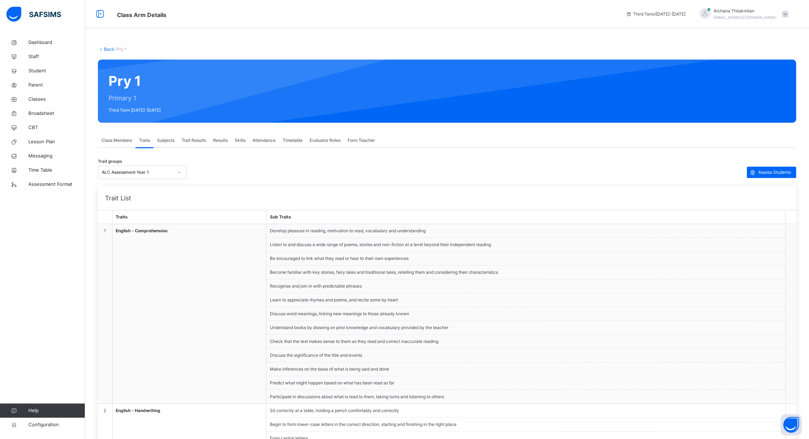
click at [127, 138] on span "Class Members" at bounding box center [116, 140] width 31 height 6
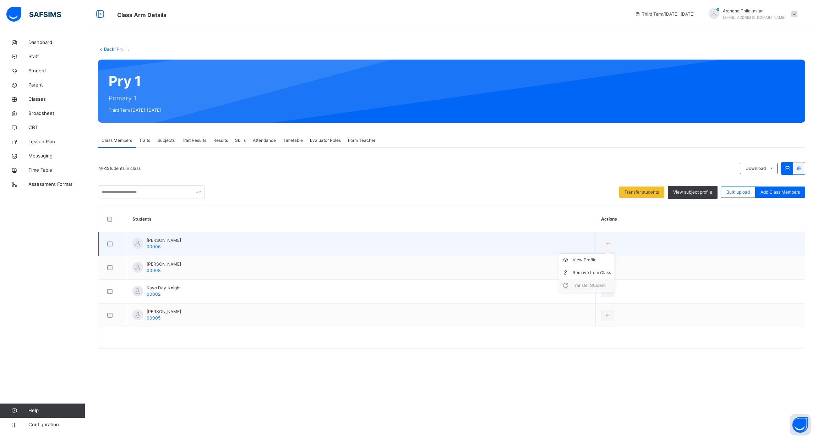
click at [608, 253] on ul "View Profile Remove from Class Transfer Student" at bounding box center [586, 272] width 55 height 39
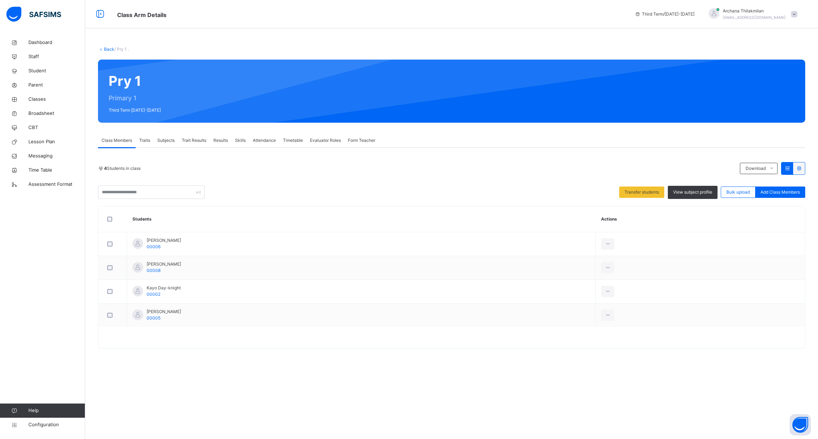
click at [201, 139] on span "Trait Results" at bounding box center [194, 140] width 24 height 6
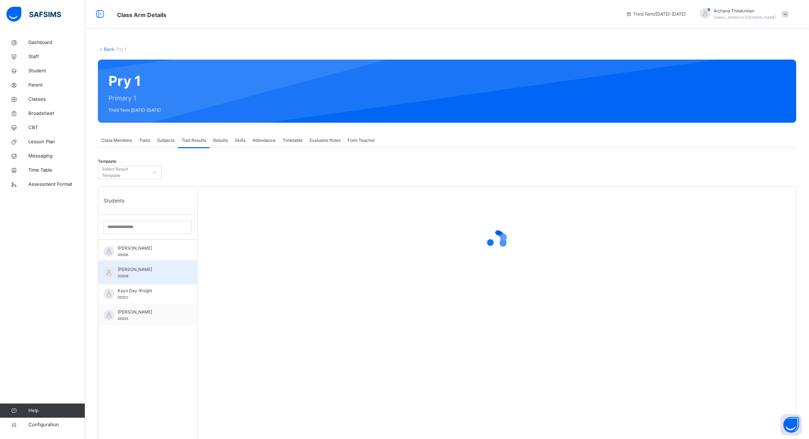
click at [127, 277] on span "00008" at bounding box center [123, 276] width 11 height 4
click at [195, 139] on span "Trait Results" at bounding box center [194, 140] width 24 height 6
click at [495, 240] on icon at bounding box center [497, 240] width 28 height 28
click at [221, 139] on span "Results" at bounding box center [220, 140] width 15 height 6
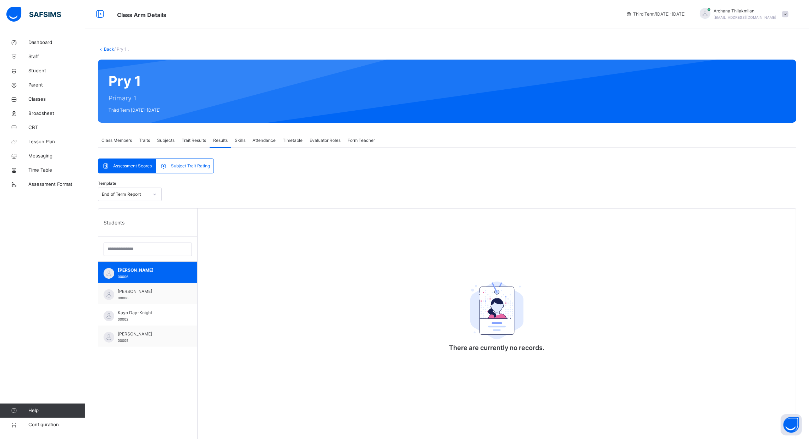
click at [197, 144] on div "Trait Results" at bounding box center [194, 140] width 32 height 14
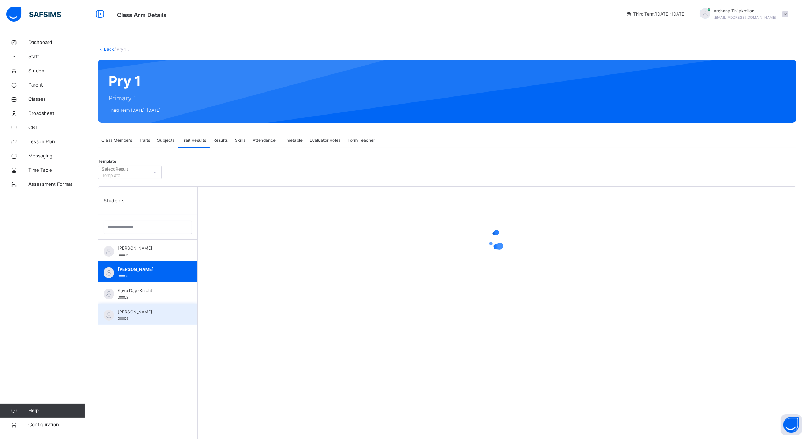
click at [141, 316] on div "[PERSON_NAME] 00005" at bounding box center [150, 315] width 64 height 13
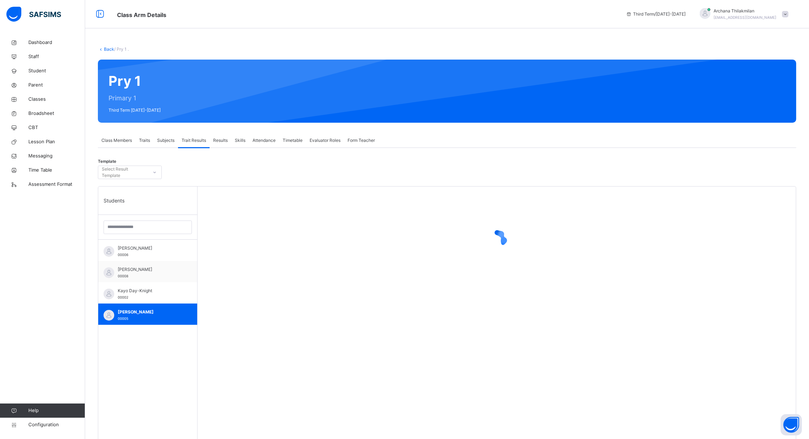
click at [190, 138] on span "Trait Results" at bounding box center [194, 140] width 24 height 6
click at [144, 262] on div "[PERSON_NAME] 00008" at bounding box center [147, 271] width 99 height 21
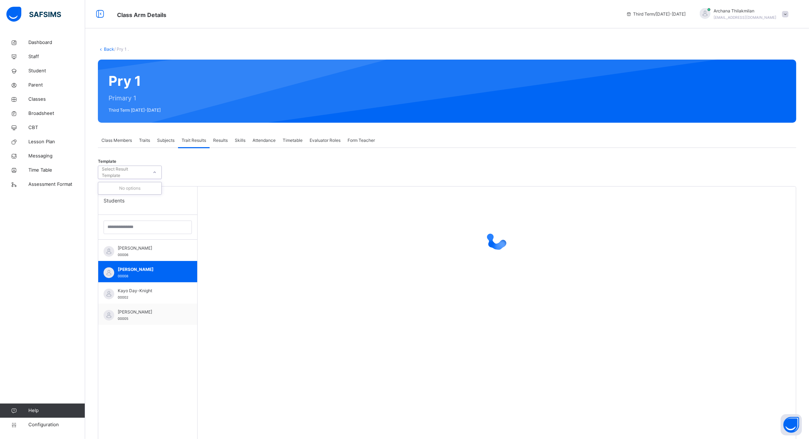
click at [145, 174] on div "Select Result Template" at bounding box center [124, 172] width 45 height 13
click at [123, 136] on div "Class Members" at bounding box center [117, 140] width 38 height 14
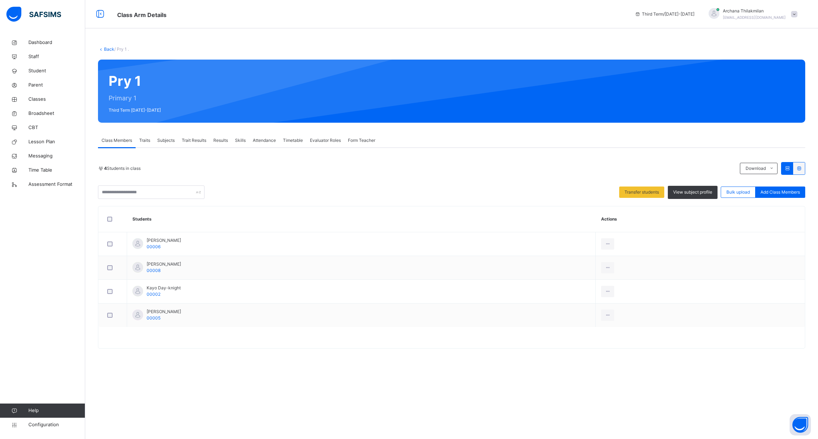
click at [197, 139] on span "Trait Results" at bounding box center [194, 140] width 24 height 6
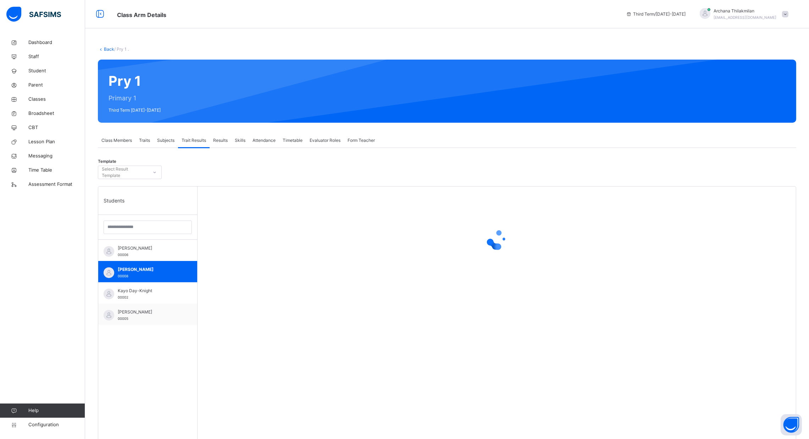
click at [130, 141] on span "Class Members" at bounding box center [116, 140] width 31 height 6
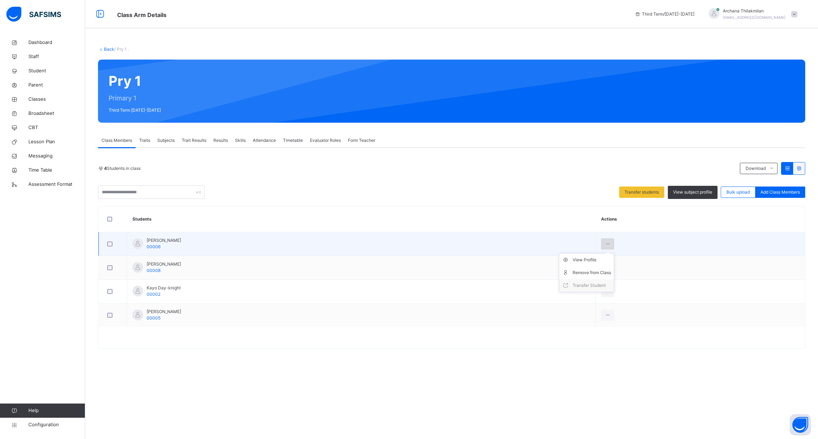
click at [610, 242] on icon at bounding box center [607, 244] width 6 height 6
click at [595, 258] on div "View Profile" at bounding box center [591, 260] width 38 height 7
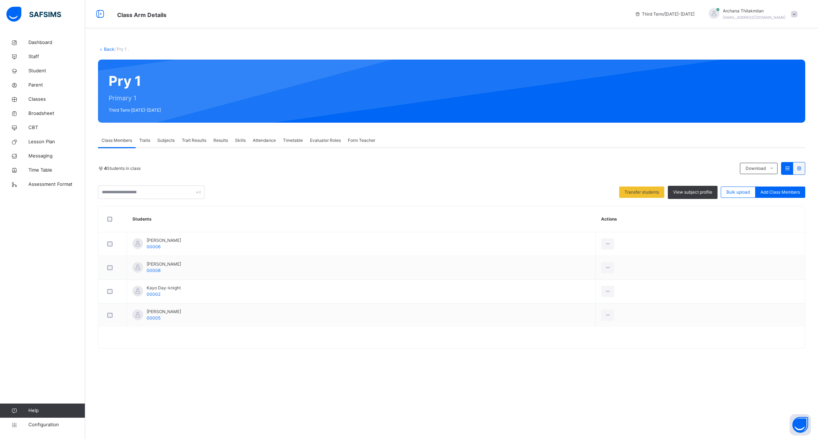
click at [370, 136] on div "Form Teacher" at bounding box center [361, 140] width 34 height 14
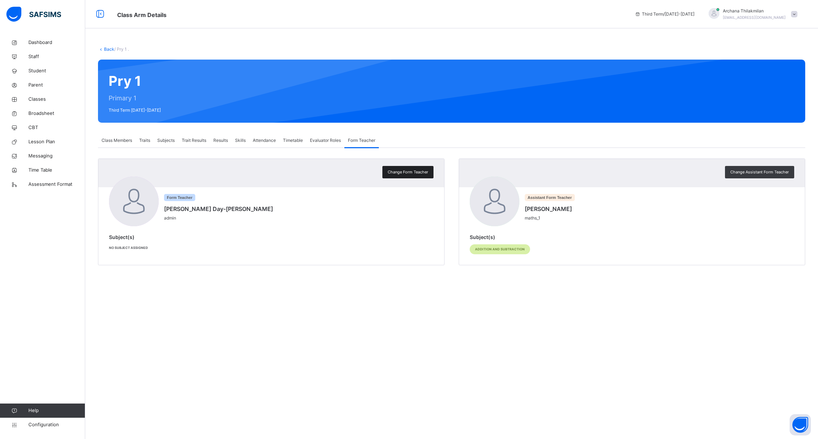
click at [416, 173] on span "Change Form Teacher" at bounding box center [408, 172] width 40 height 6
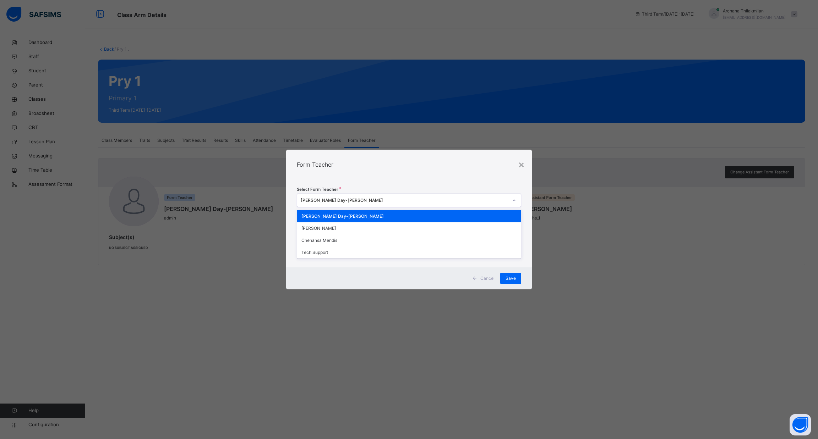
click at [385, 203] on div "[PERSON_NAME] Day-[PERSON_NAME]" at bounding box center [404, 200] width 207 height 6
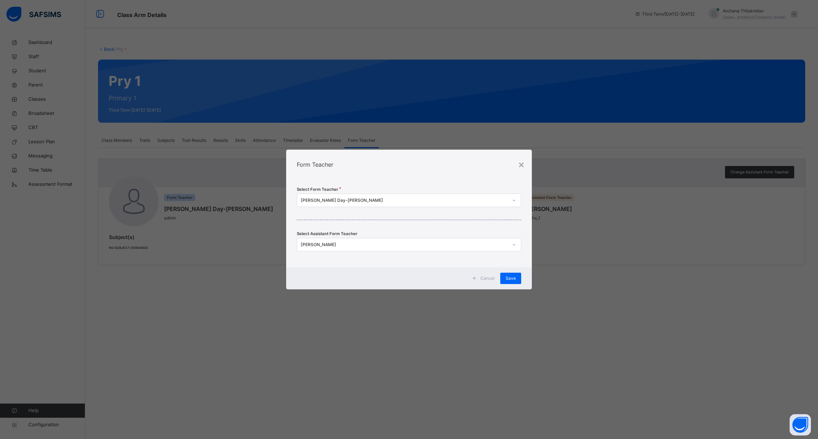
click at [658, 172] on div "× Form Teacher Select Form Teacher [PERSON_NAME]-[PERSON_NAME] Select Assistant…" at bounding box center [409, 219] width 818 height 439
click at [523, 163] on div "×" at bounding box center [521, 164] width 7 height 15
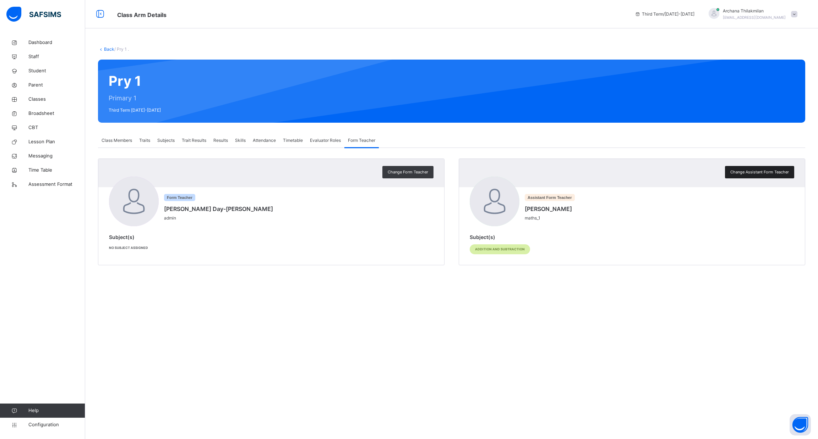
click at [735, 173] on span "Change Assistant Form Teacher" at bounding box center [759, 172] width 59 height 6
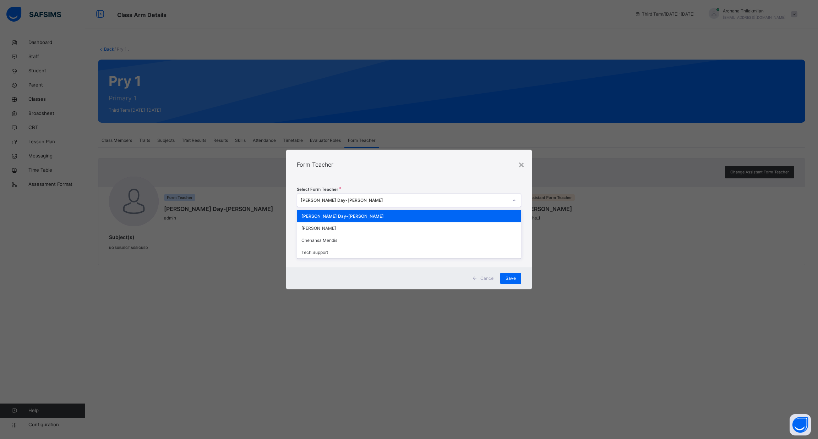
click at [431, 206] on div "[PERSON_NAME] Day-[PERSON_NAME]" at bounding box center [409, 200] width 224 height 13
click at [458, 216] on div "[PERSON_NAME] Day-[PERSON_NAME]" at bounding box center [408, 216] width 223 height 12
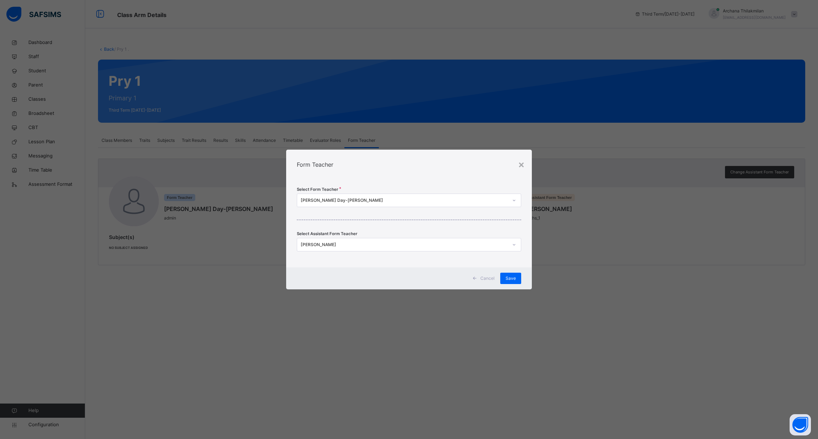
click at [433, 208] on div "Select Form Teacher [PERSON_NAME]-[PERSON_NAME] Select Assistant Form Teacher […" at bounding box center [408, 224] width 245 height 88
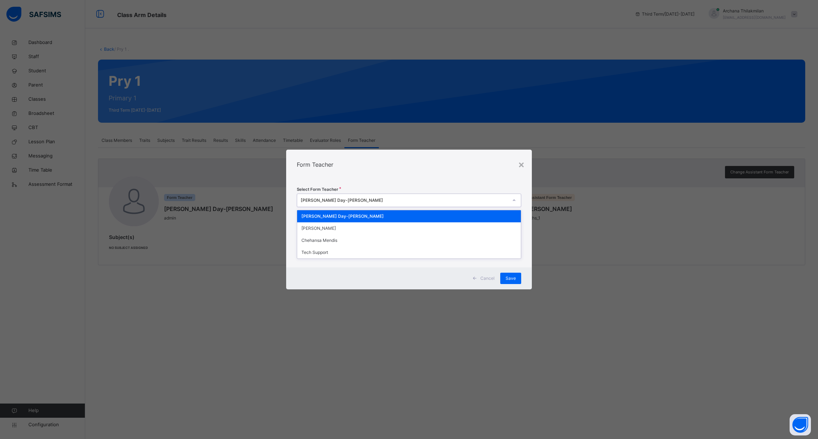
click at [423, 203] on div "[PERSON_NAME] Day-[PERSON_NAME]" at bounding box center [404, 200] width 207 height 6
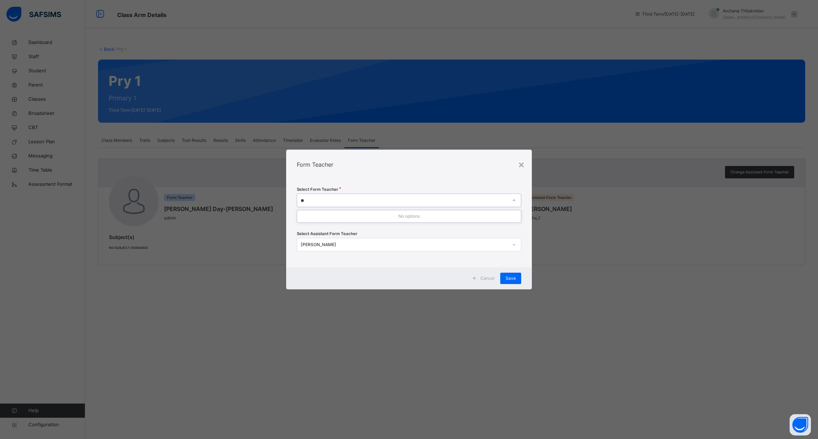
type input "**"
click at [428, 252] on div "Select Form Teacher Select form teacher's name Select Assistant Form Teacher [P…" at bounding box center [408, 224] width 245 height 88
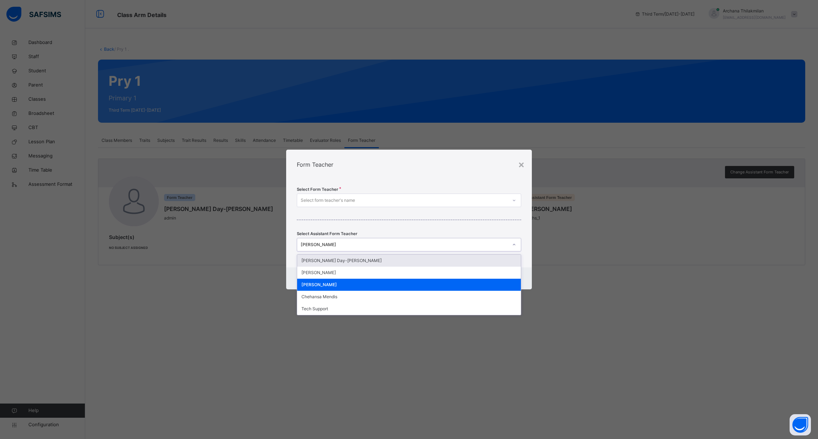
click at [427, 247] on div "[PERSON_NAME]" at bounding box center [404, 245] width 207 height 6
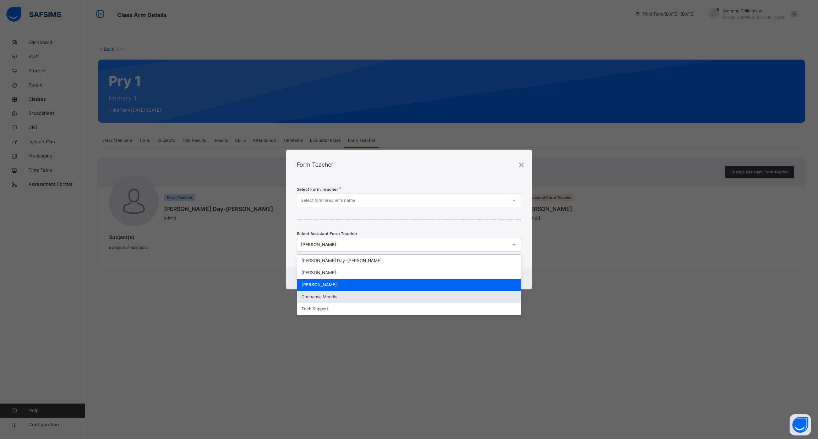
click at [407, 299] on div "Chehansa Mendis" at bounding box center [408, 297] width 223 height 12
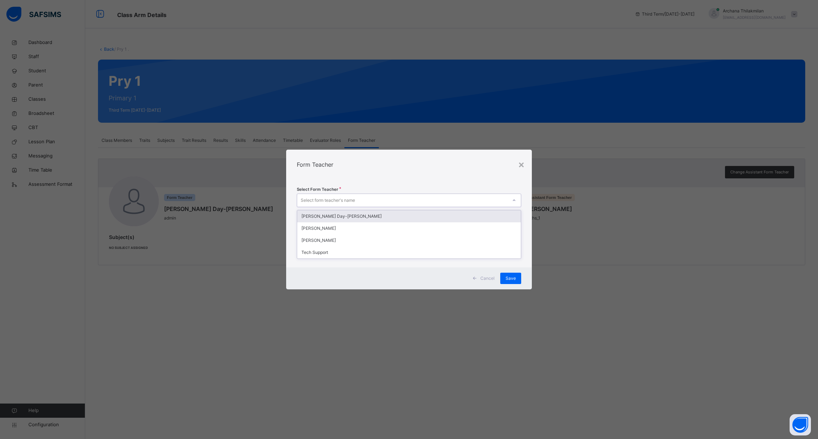
click at [399, 194] on div "Select form teacher's name" at bounding box center [409, 200] width 224 height 13
click at [391, 238] on div "[PERSON_NAME]" at bounding box center [408, 241] width 223 height 12
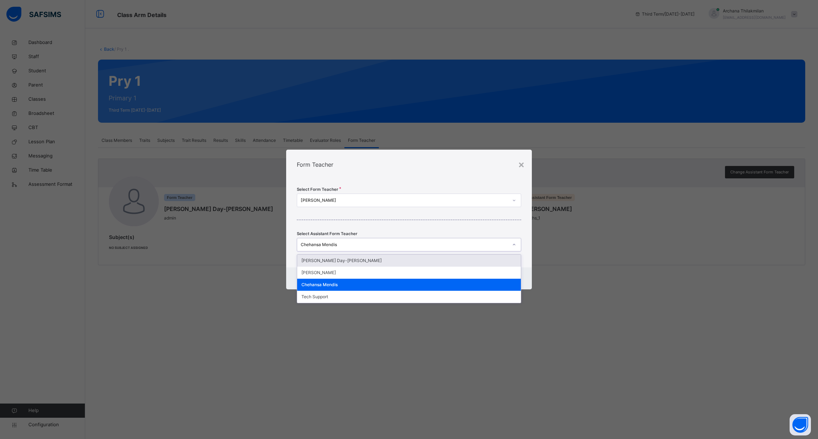
click at [390, 247] on div "Chehansa Mendis" at bounding box center [404, 245] width 207 height 6
click at [389, 262] on div "[PERSON_NAME] Day-[PERSON_NAME]" at bounding box center [408, 261] width 223 height 12
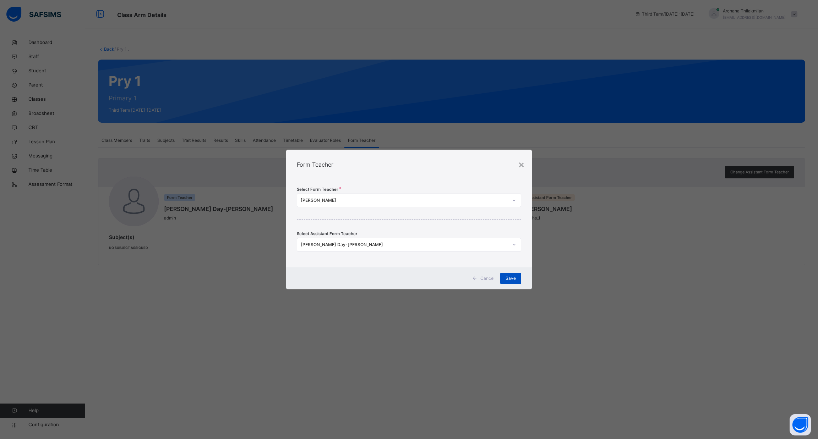
click at [511, 277] on span "Save" at bounding box center [510, 278] width 10 height 6
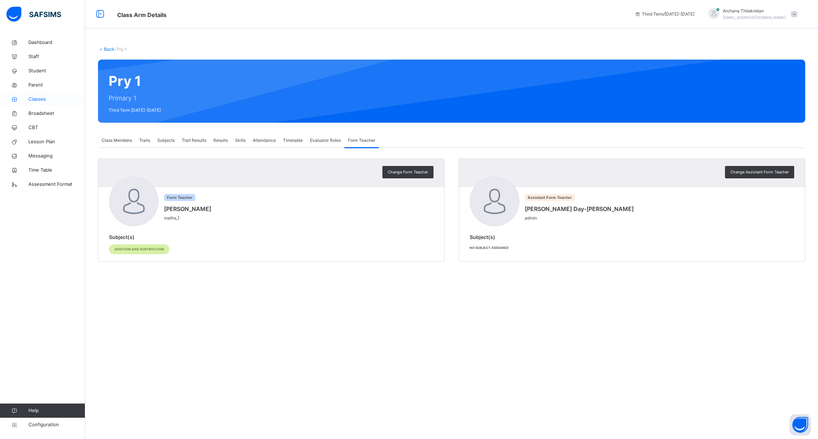
click at [37, 97] on span "Classes" at bounding box center [56, 99] width 57 height 7
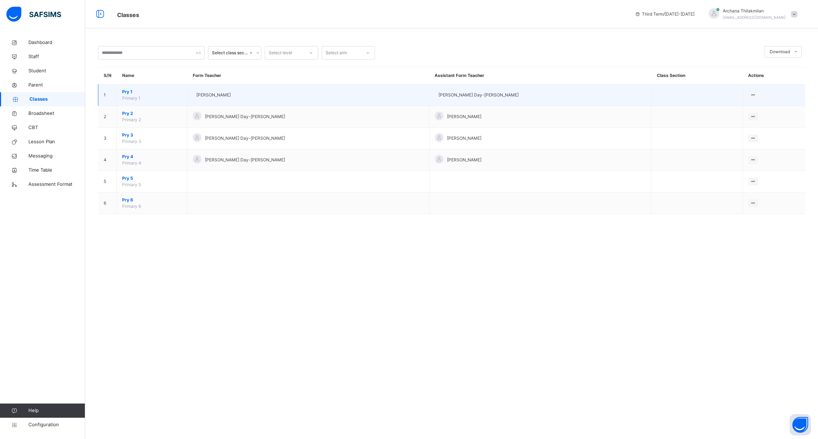
click at [139, 95] on td "Pry 1 Primary 1" at bounding box center [152, 95] width 71 height 22
click at [748, 95] on div at bounding box center [753, 95] width 10 height 8
click at [714, 107] on div "View Class" at bounding box center [734, 109] width 40 height 7
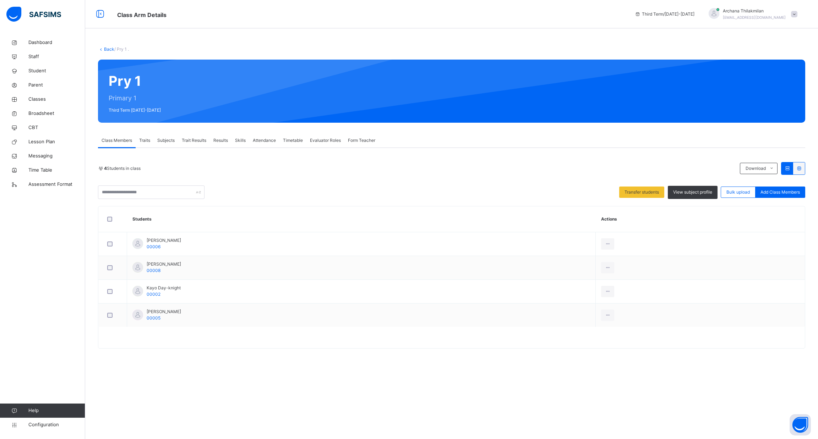
click at [197, 147] on div "Trait Results" at bounding box center [194, 140] width 32 height 14
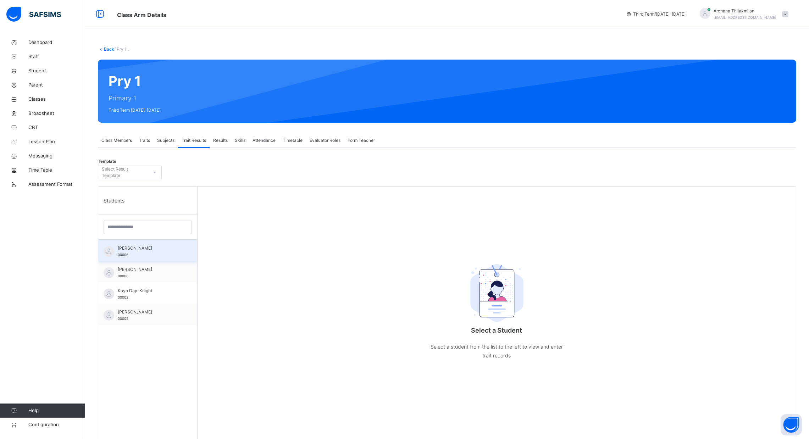
click at [158, 245] on div "[PERSON_NAME] 00006" at bounding box center [147, 250] width 99 height 21
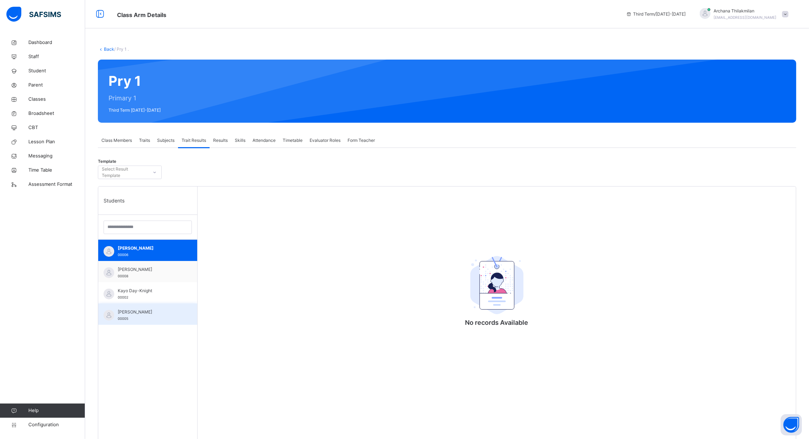
click at [141, 315] on span "[PERSON_NAME]" at bounding box center [150, 312] width 64 height 6
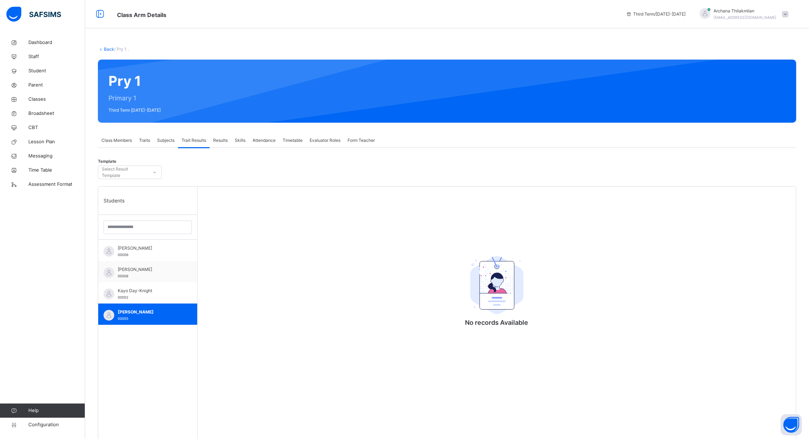
click at [194, 145] on div "Trait Results" at bounding box center [194, 140] width 32 height 14
click at [135, 312] on span "[PERSON_NAME]" at bounding box center [150, 312] width 64 height 6
click at [193, 143] on span "Trait Results" at bounding box center [194, 140] width 24 height 6
click at [145, 294] on span "Kayo Day-Knight" at bounding box center [150, 291] width 64 height 6
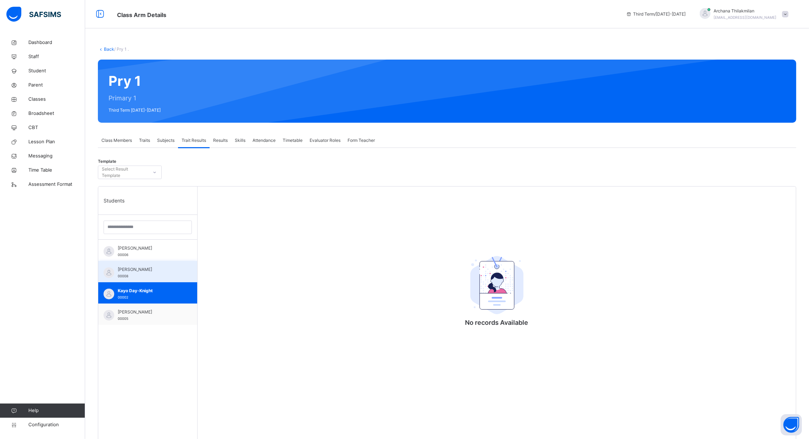
drag, startPoint x: 201, startPoint y: 136, endPoint x: 152, endPoint y: 272, distance: 144.4
click at [152, 272] on div "Class Members Traits Subjects Trait Results Results Skills Attendance Timetable…" at bounding box center [447, 379] width 699 height 493
click at [152, 272] on span "[PERSON_NAME]" at bounding box center [150, 270] width 64 height 6
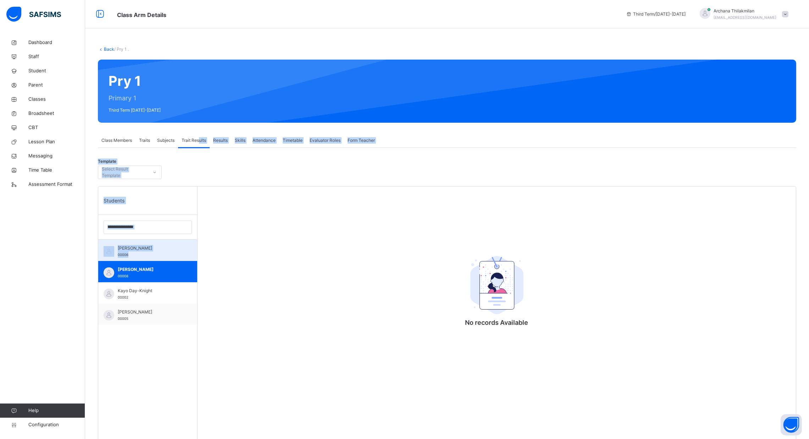
drag, startPoint x: 200, startPoint y: 137, endPoint x: 163, endPoint y: 252, distance: 121.5
click at [163, 252] on div "Class Members Traits Subjects Trait Results Results Skills Attendance Timetable…" at bounding box center [447, 379] width 699 height 493
click at [163, 252] on div "[PERSON_NAME] 00006" at bounding box center [150, 251] width 64 height 13
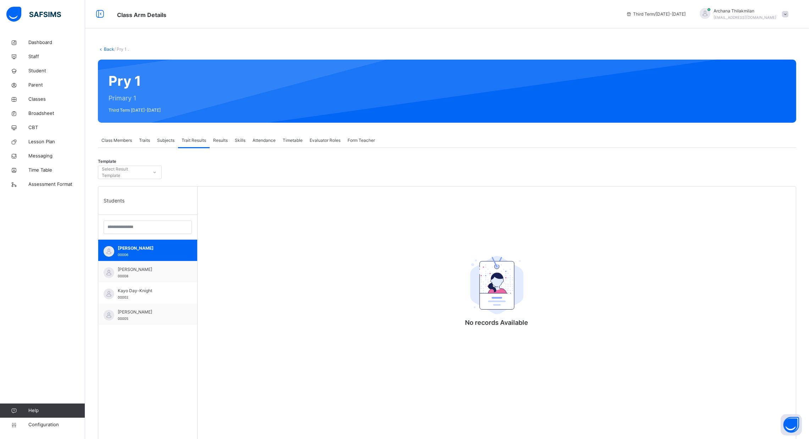
click at [148, 143] on span "Traits" at bounding box center [144, 140] width 11 height 6
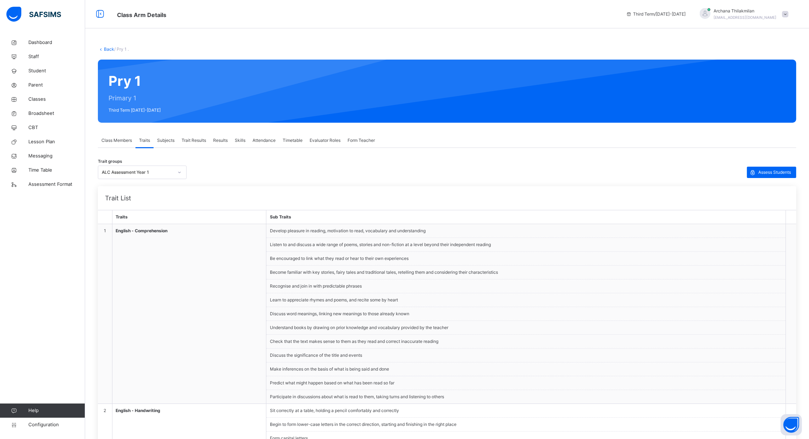
click at [174, 138] on span "Subjects" at bounding box center [165, 140] width 17 height 6
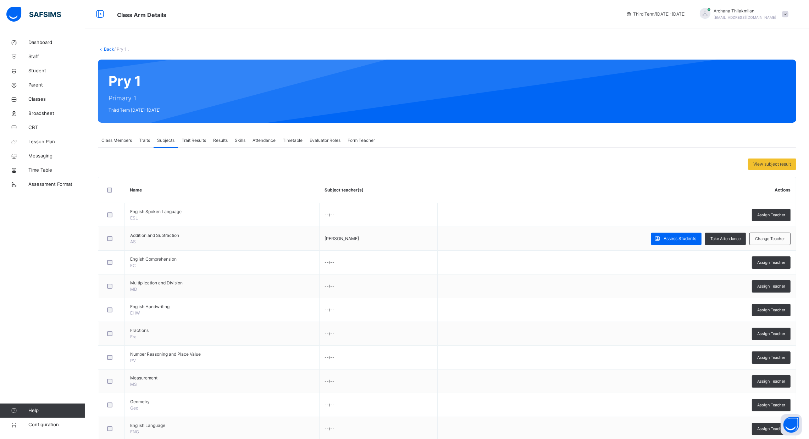
click at [196, 139] on span "Trait Results" at bounding box center [194, 140] width 24 height 6
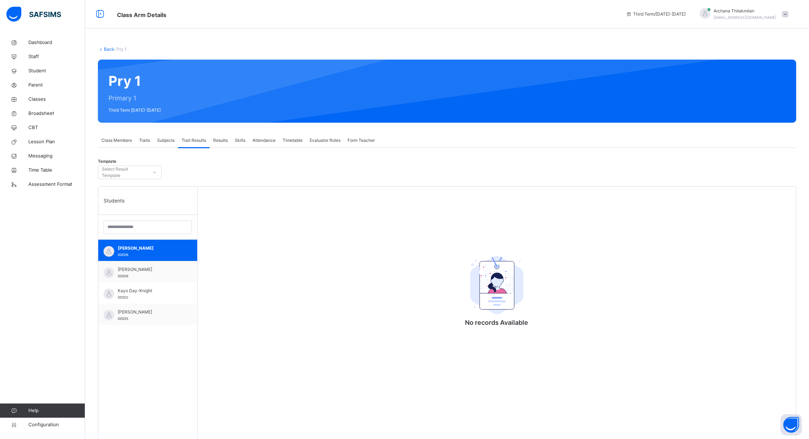
click at [226, 139] on span "Results" at bounding box center [220, 140] width 15 height 6
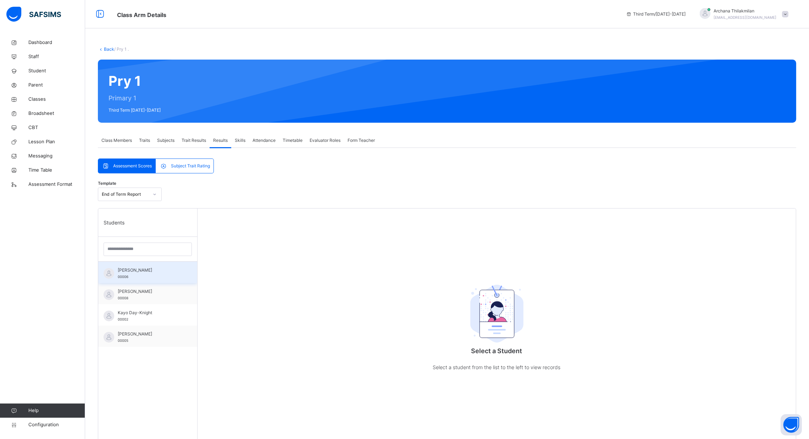
click at [168, 277] on div "[PERSON_NAME] 00006" at bounding box center [150, 273] width 64 height 13
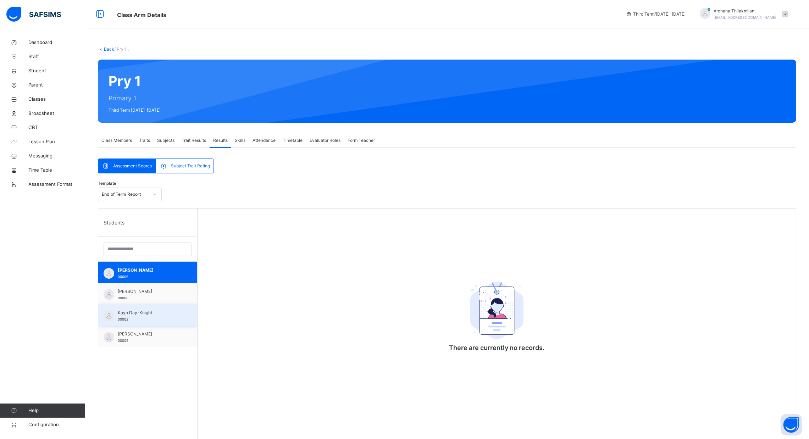
click at [165, 324] on div "Kayo Day-Knight 00002" at bounding box center [147, 314] width 99 height 21
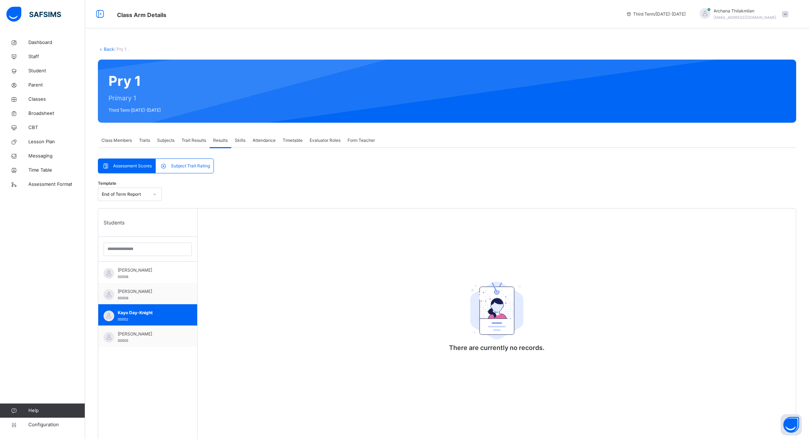
click at [199, 139] on span "Trait Results" at bounding box center [194, 140] width 24 height 6
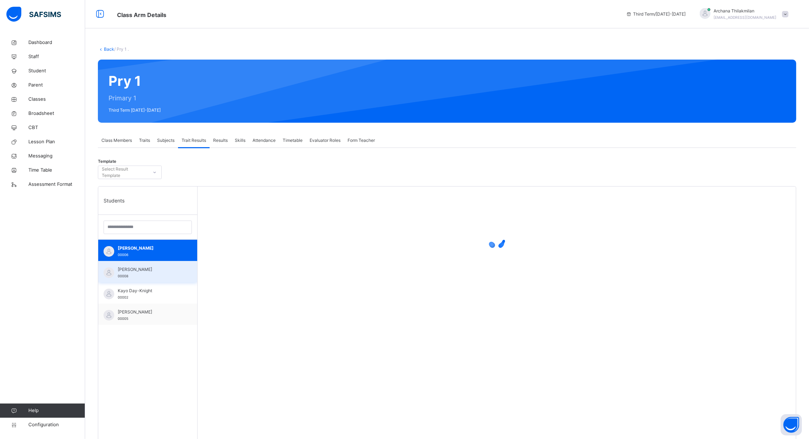
click at [165, 275] on div "[PERSON_NAME] 00008" at bounding box center [150, 273] width 64 height 13
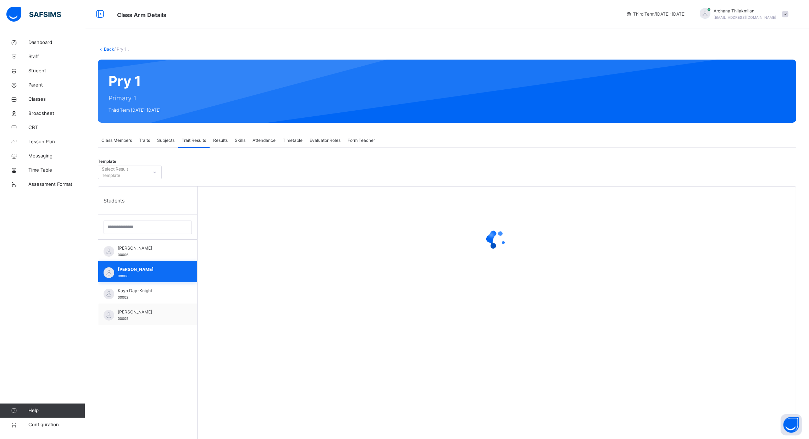
click at [165, 275] on div "[PERSON_NAME] 00008" at bounding box center [150, 273] width 64 height 13
click at [165, 253] on div "[PERSON_NAME] 00006" at bounding box center [150, 251] width 64 height 13
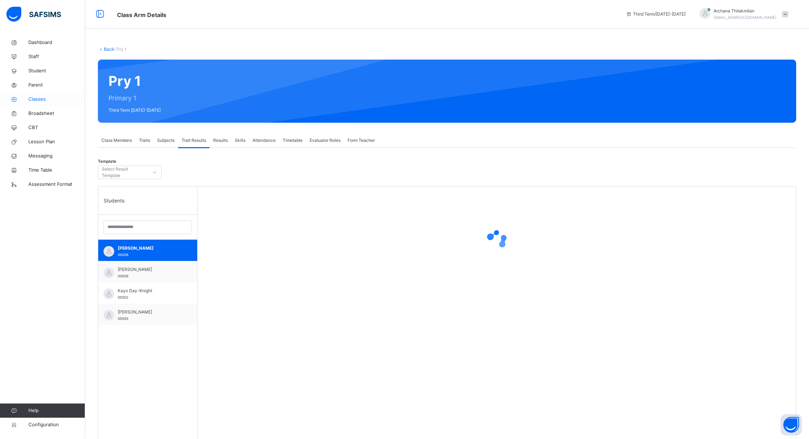
click at [40, 98] on span "Classes" at bounding box center [56, 99] width 57 height 7
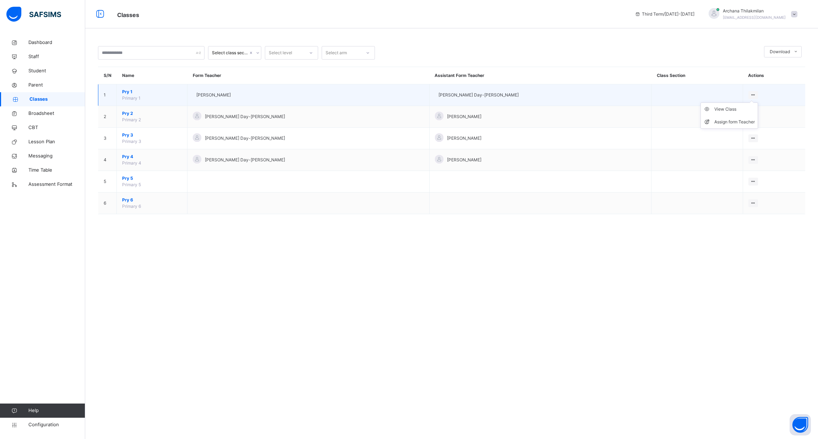
click at [750, 95] on icon at bounding box center [753, 94] width 6 height 5
click at [718, 111] on div "View Class" at bounding box center [734, 109] width 40 height 7
click at [750, 95] on icon at bounding box center [753, 94] width 6 height 5
click at [723, 123] on div "Assign form Teacher" at bounding box center [734, 122] width 40 height 7
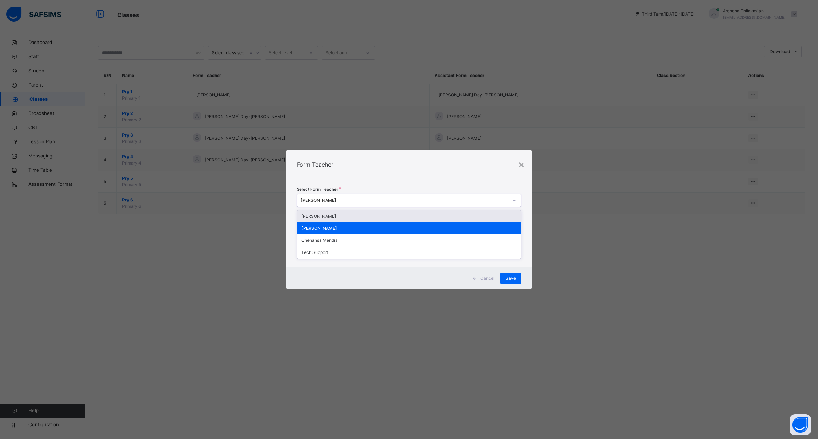
click at [453, 202] on div "[PERSON_NAME]" at bounding box center [404, 200] width 207 height 6
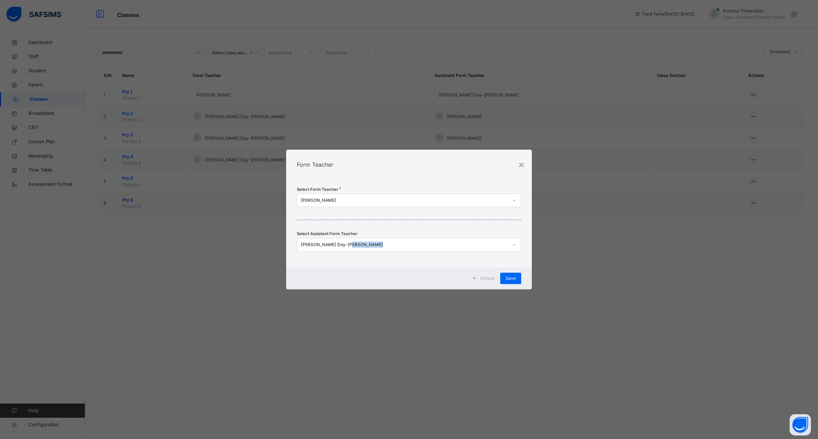
drag, startPoint x: 416, startPoint y: 277, endPoint x: 422, endPoint y: 249, distance: 29.1
click at [422, 249] on div "× Form Teacher Select Form Teacher [PERSON_NAME] Select Assistant Form Teacher …" at bounding box center [408, 220] width 245 height 140
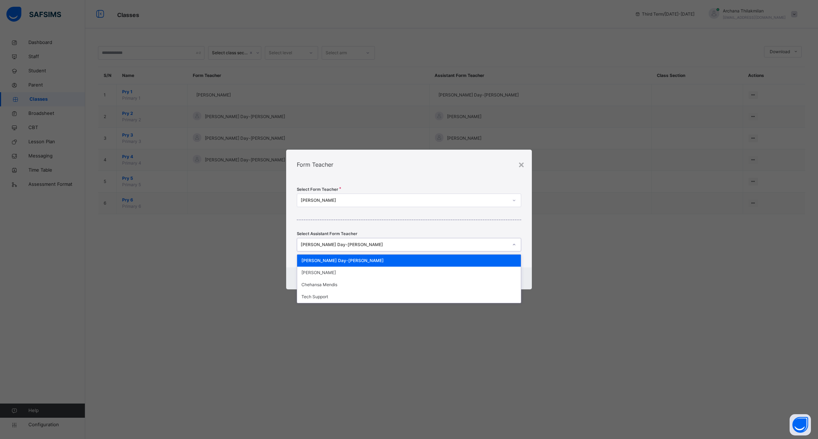
click at [422, 249] on div "[PERSON_NAME] Day-[PERSON_NAME]" at bounding box center [402, 245] width 210 height 11
click at [407, 275] on div "[PERSON_NAME]" at bounding box center [408, 273] width 223 height 12
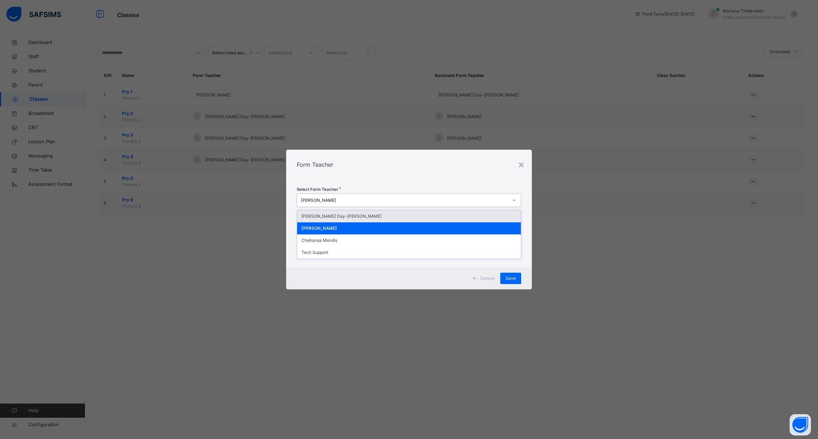
click at [420, 207] on div "[PERSON_NAME]" at bounding box center [409, 200] width 224 height 13
click at [416, 215] on div "[PERSON_NAME] Day-[PERSON_NAME]" at bounding box center [408, 216] width 223 height 12
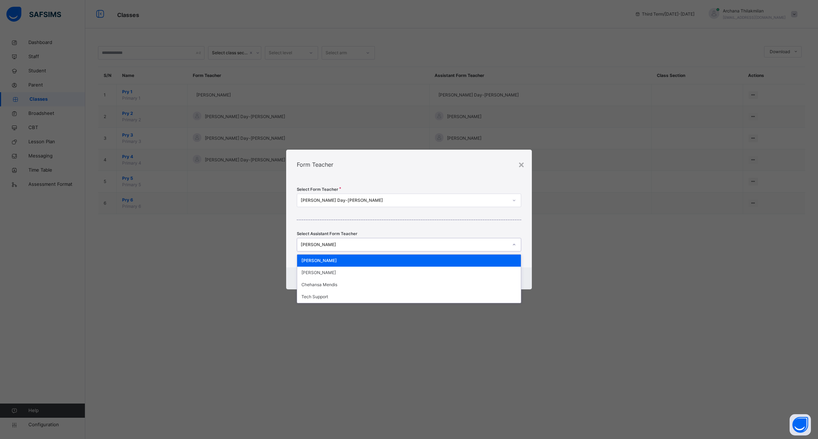
click at [393, 249] on div "[PERSON_NAME]" at bounding box center [402, 245] width 210 height 11
click at [378, 279] on div "[PERSON_NAME]" at bounding box center [408, 273] width 223 height 12
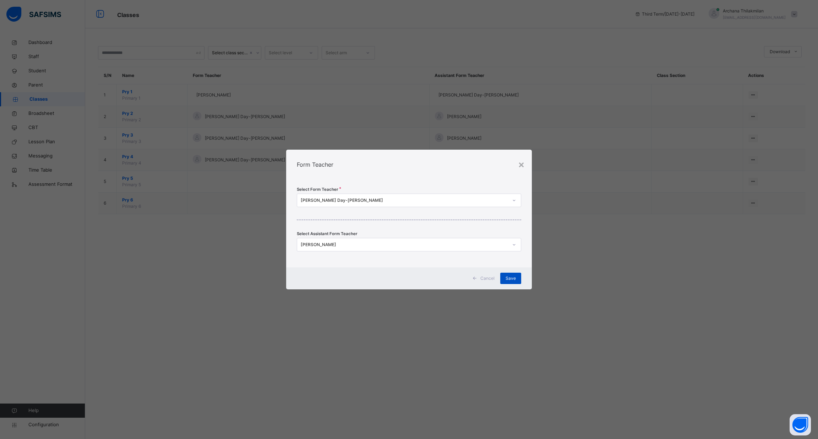
click at [510, 275] on span "Save" at bounding box center [510, 278] width 10 height 6
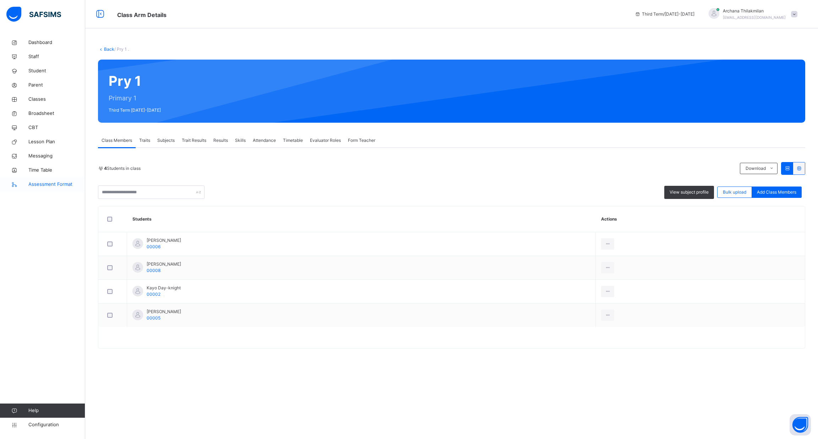
click at [54, 182] on span "Assessment Format" at bounding box center [56, 184] width 57 height 7
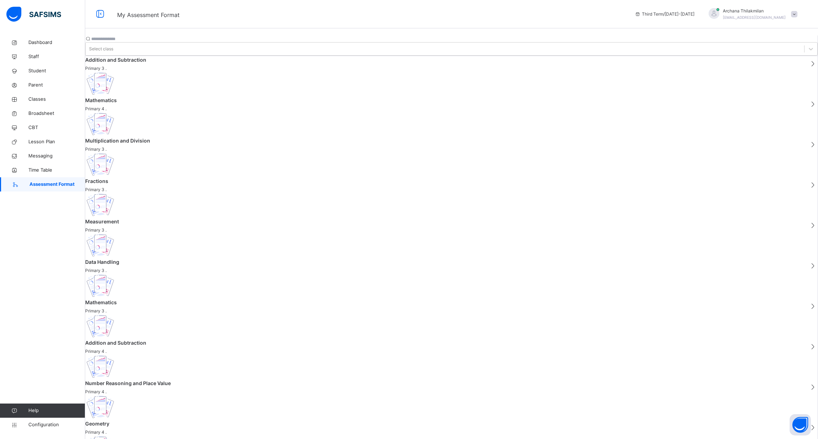
click at [145, 69] on span "Primary 3 ." at bounding box center [444, 68] width 719 height 6
click at [44, 168] on span "Time Table" at bounding box center [56, 170] width 57 height 7
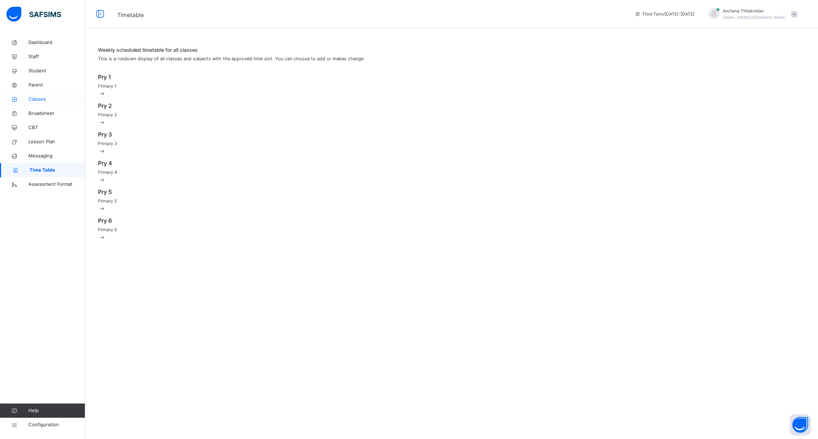
click at [38, 100] on span "Classes" at bounding box center [56, 99] width 57 height 7
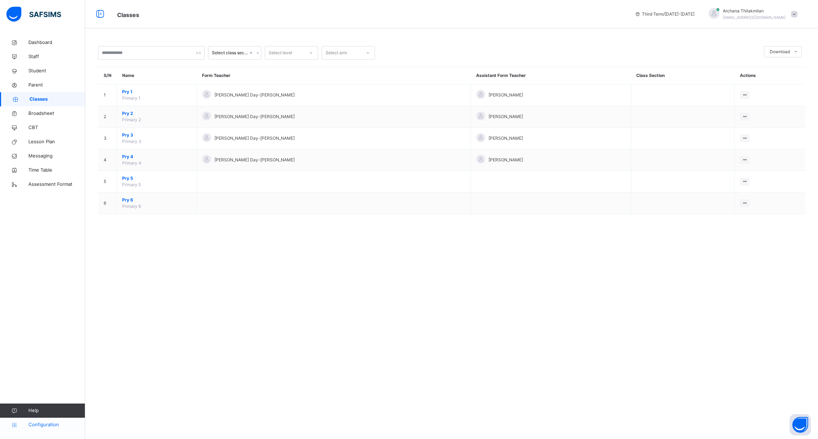
click at [48, 423] on span "Configuration" at bounding box center [56, 425] width 56 height 7
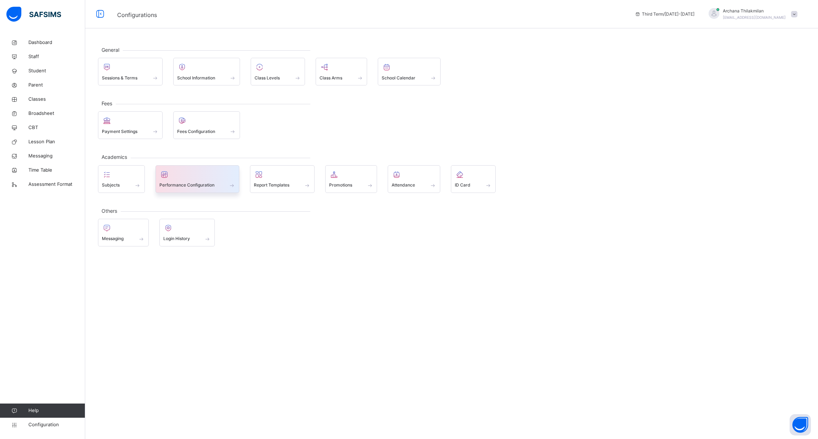
click at [187, 185] on span "Performance Configuration" at bounding box center [186, 185] width 55 height 6
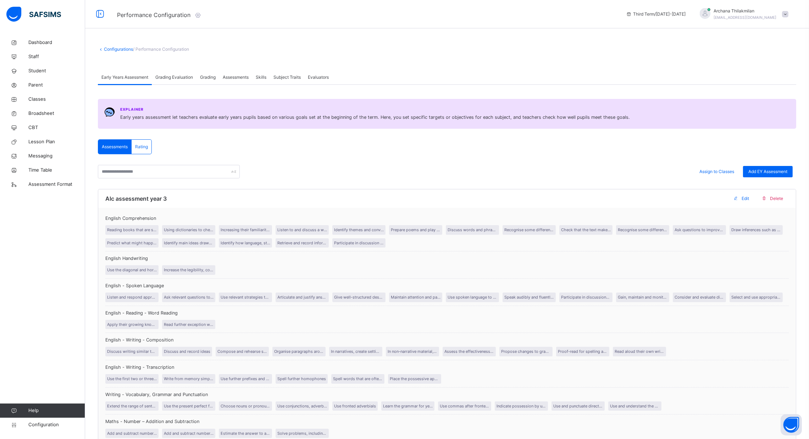
click at [180, 80] on span "Grading Evaluation" at bounding box center [174, 77] width 38 height 6
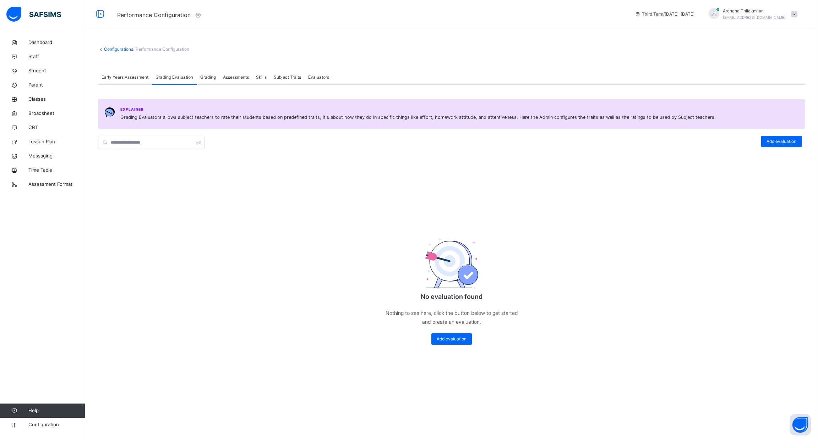
click at [219, 73] on div "Grading" at bounding box center [208, 77] width 23 height 14
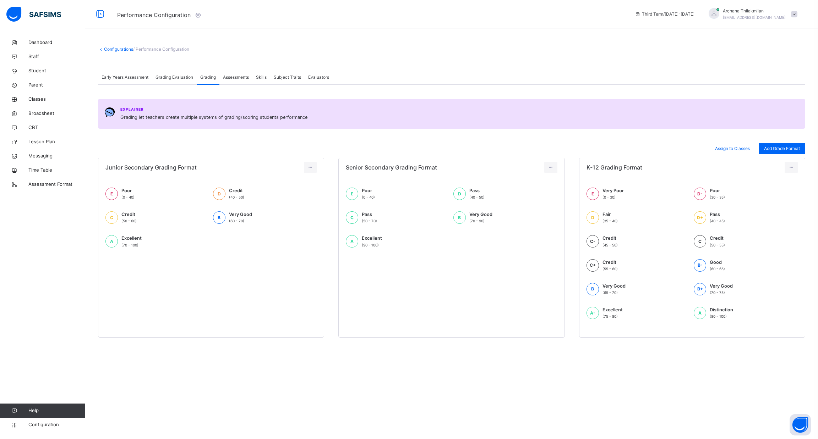
click at [279, 70] on div "Subject Traits" at bounding box center [287, 77] width 34 height 14
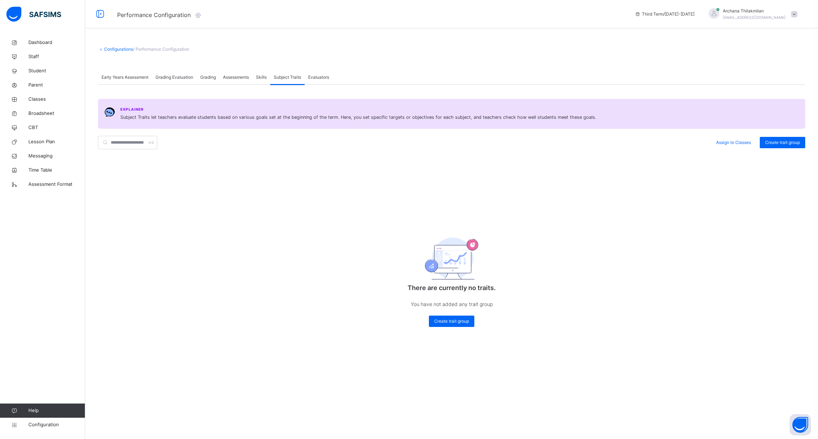
click at [264, 73] on div "Skills" at bounding box center [261, 77] width 18 height 14
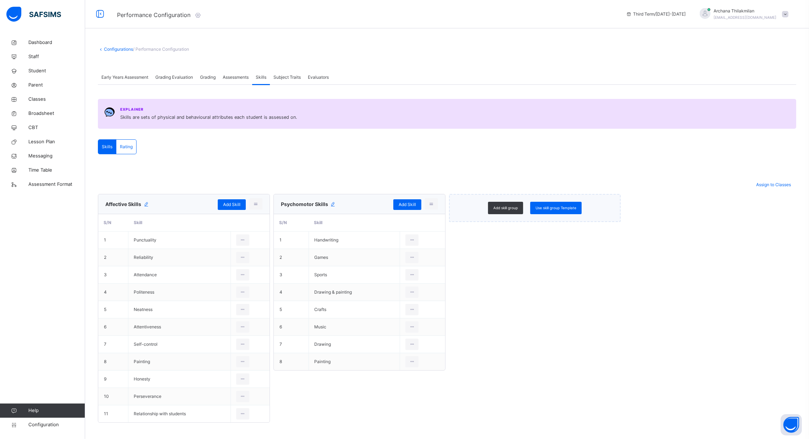
click at [312, 83] on div "Evaluators" at bounding box center [318, 77] width 28 height 14
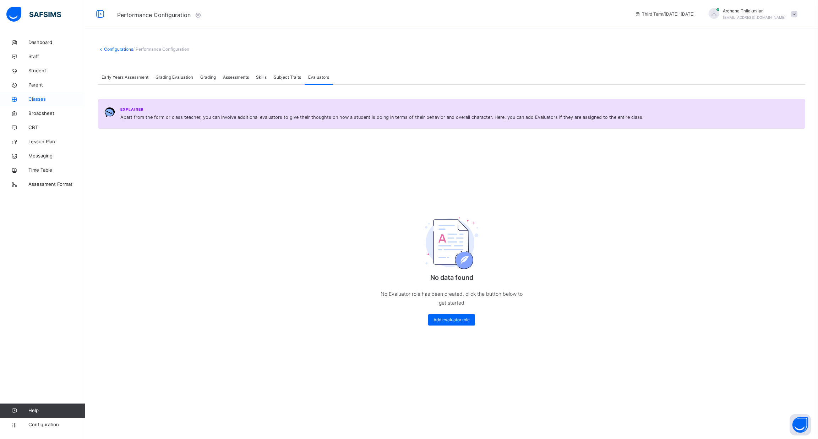
click at [45, 102] on span "Classes" at bounding box center [56, 99] width 57 height 7
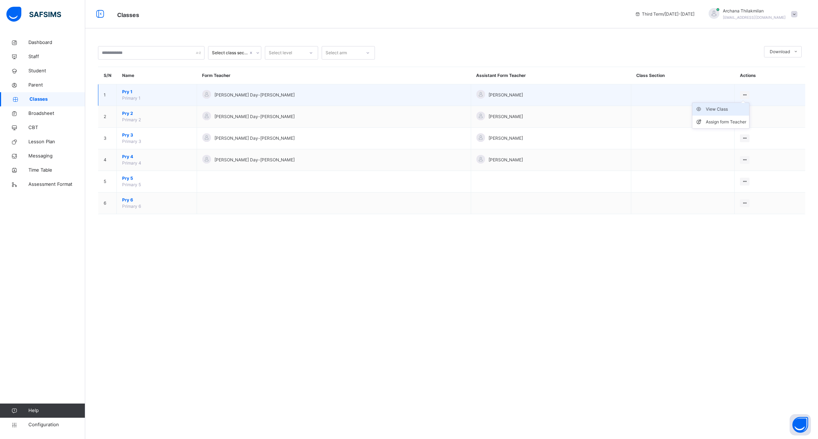
drag, startPoint x: 730, startPoint y: 94, endPoint x: 692, endPoint y: 113, distance: 42.1
click at [740, 99] on div "View Class Assign form Teacher" at bounding box center [745, 95] width 10 height 8
click at [705, 112] on div "View Class" at bounding box center [725, 109] width 40 height 7
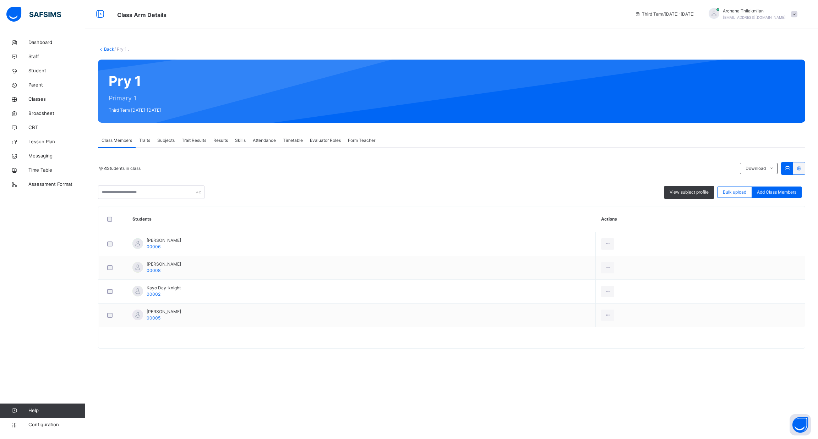
click at [226, 136] on div "Results" at bounding box center [221, 140] width 22 height 14
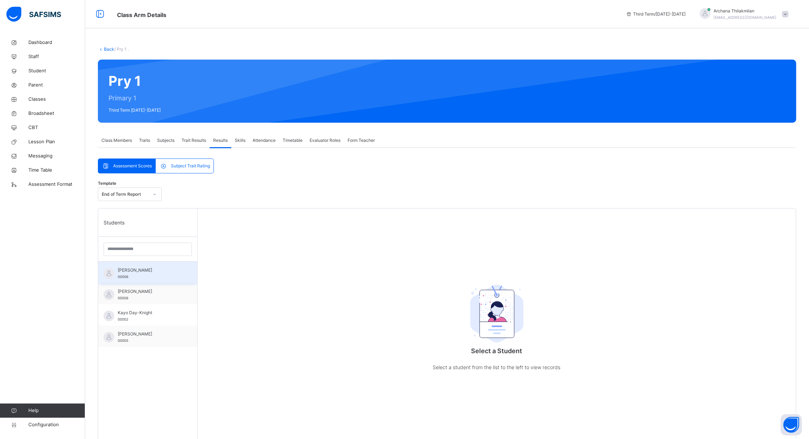
click at [162, 266] on div "[PERSON_NAME] 00006" at bounding box center [147, 272] width 99 height 21
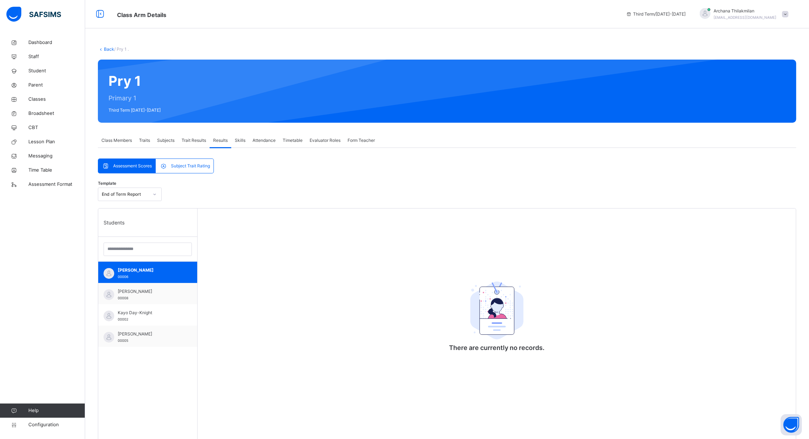
click at [173, 162] on div "Subject Trait Rating" at bounding box center [184, 166] width 57 height 14
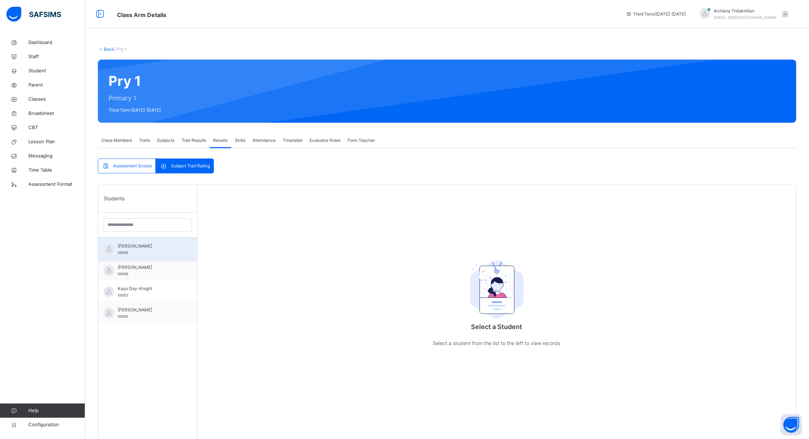
click at [134, 248] on span "[PERSON_NAME]" at bounding box center [150, 246] width 64 height 6
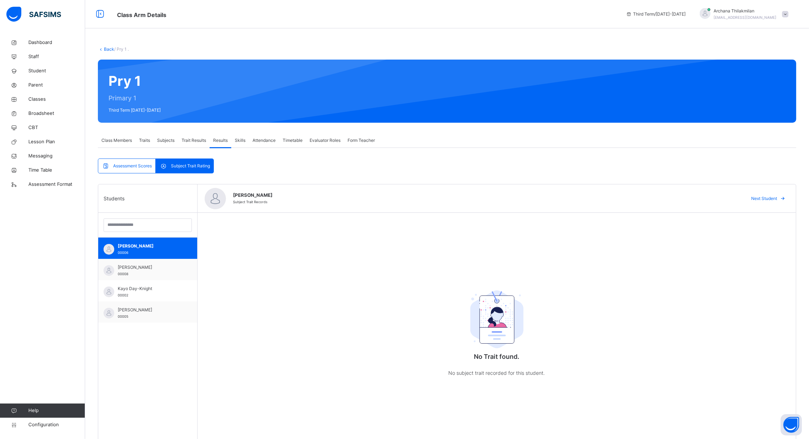
click at [185, 164] on span "Subject Trait Rating" at bounding box center [190, 166] width 39 height 6
click at [191, 137] on div "Trait Results" at bounding box center [194, 140] width 32 height 14
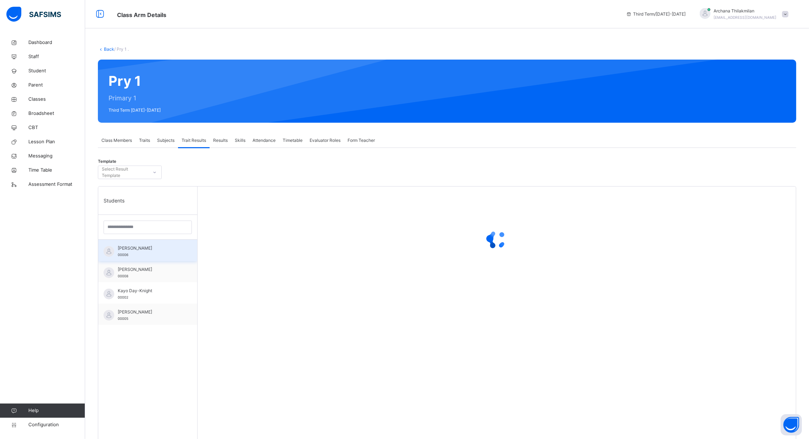
click at [164, 254] on div "[PERSON_NAME] 00006" at bounding box center [150, 251] width 64 height 13
click at [161, 137] on div "Subjects" at bounding box center [166, 140] width 24 height 14
